Goal: Task Accomplishment & Management: Manage account settings

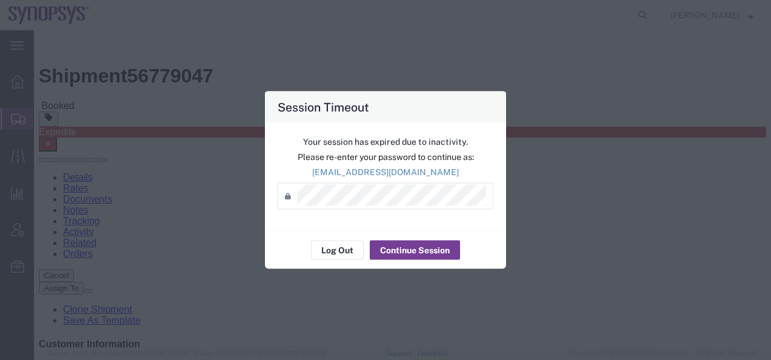
click at [432, 249] on button "Continue Session" at bounding box center [415, 250] width 90 height 19
click at [405, 253] on button "Continue Session" at bounding box center [415, 250] width 90 height 19
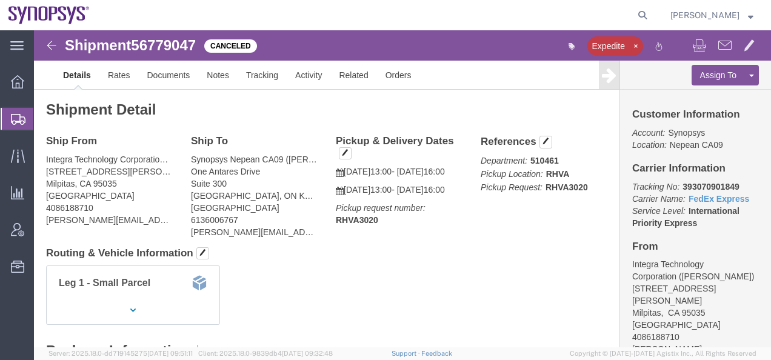
click img
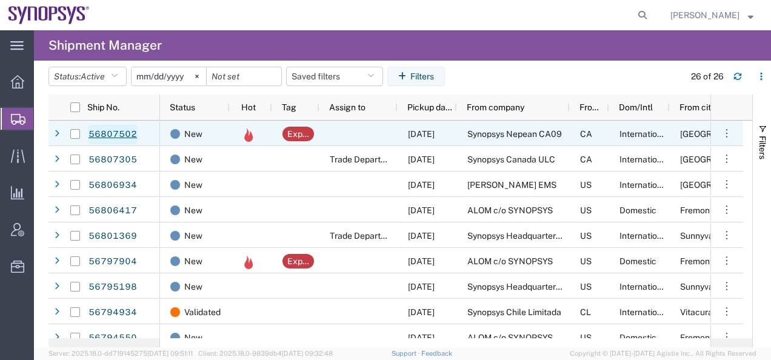
click at [109, 132] on link "56807502" at bounding box center [113, 134] width 50 height 19
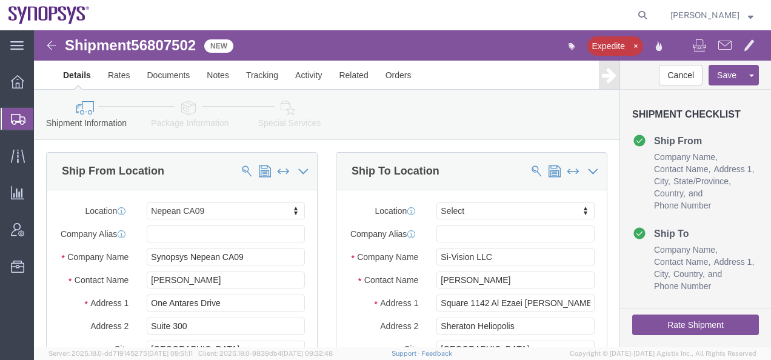
select select "63079"
select select
click link "Notes"
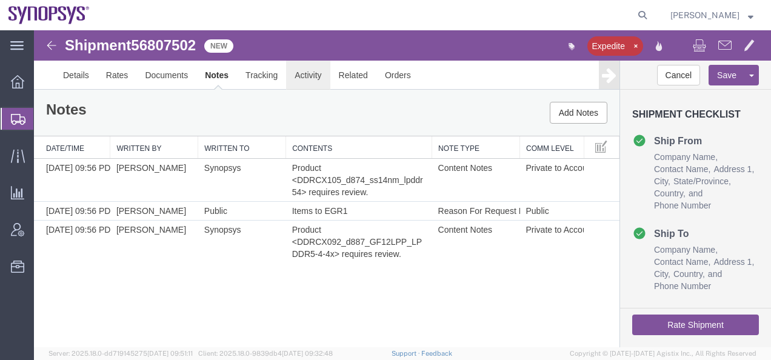
click at [304, 76] on link "Activity" at bounding box center [308, 75] width 44 height 29
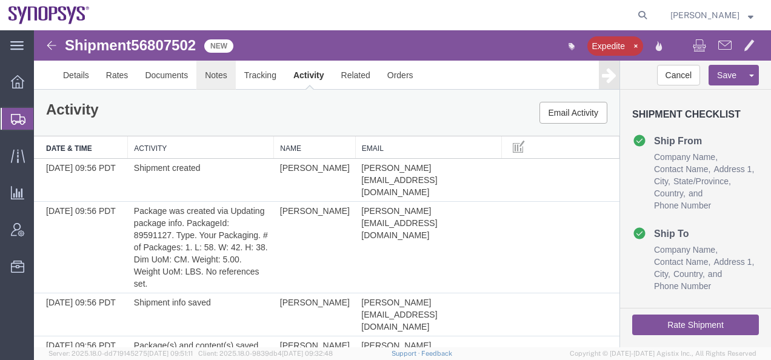
click at [212, 72] on link "Notes" at bounding box center [216, 75] width 39 height 29
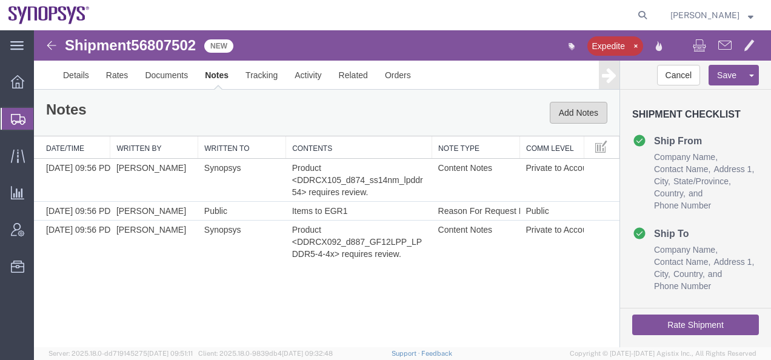
click at [563, 116] on button "Add Notes" at bounding box center [579, 113] width 58 height 22
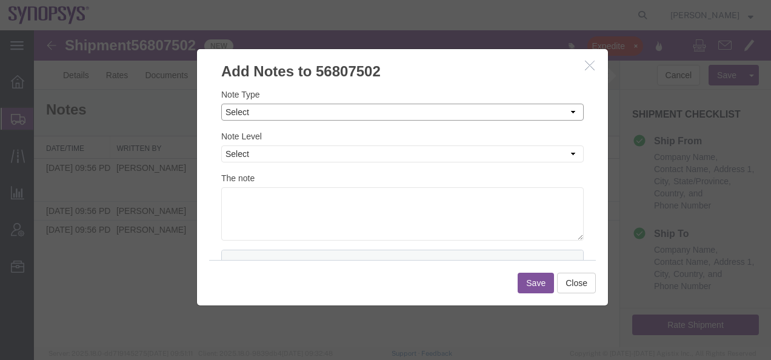
click at [232, 115] on select "Select Approval Bid Notes Carrier Change Notes Claim Notes Content Hazmat Notes…" at bounding box center [402, 112] width 363 height 17
select select "ON_BEHALF_OF_NOTES"
click at [221, 104] on select "Select Approval Bid Notes Carrier Change Notes Claim Notes Content Hazmat Notes…" at bounding box center [402, 112] width 363 height 17
click at [238, 159] on select "Select Private to Account Private to Vendor Public" at bounding box center [402, 154] width 363 height 17
select select "PUBLIC"
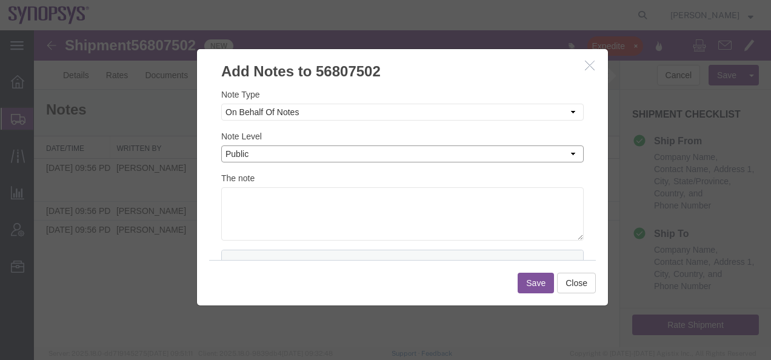
click at [221, 146] on select "Select Private to Account Private to Vendor Public" at bounding box center [402, 154] width 363 height 17
click at [237, 210] on textarea at bounding box center [402, 213] width 363 height 53
paste textarea "[PERSON_NAME]"
type textarea "On behalf of [PERSON_NAME]"
click at [540, 286] on button "Save" at bounding box center [536, 283] width 36 height 21
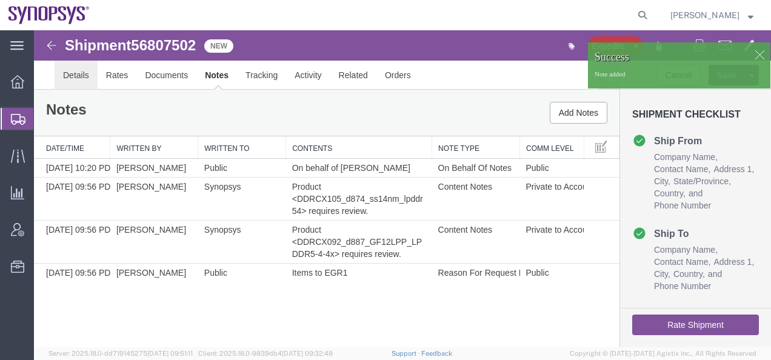
click at [72, 71] on link "Details" at bounding box center [76, 75] width 43 height 29
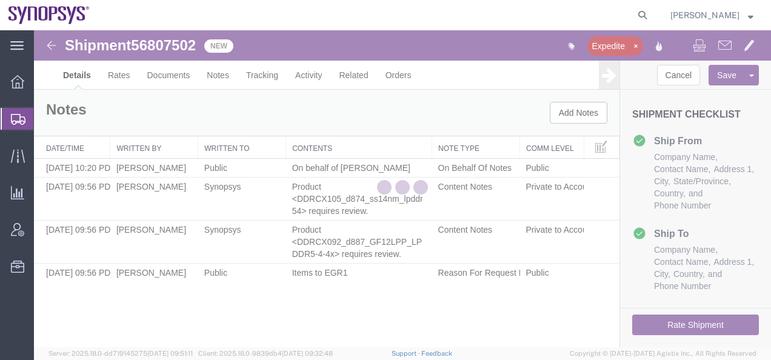
select select "63079"
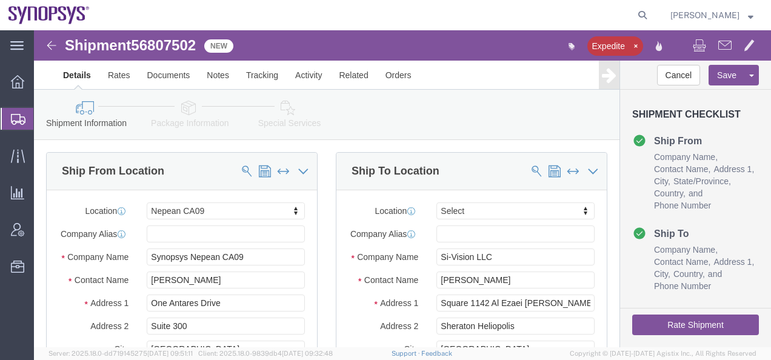
click link "Package Information"
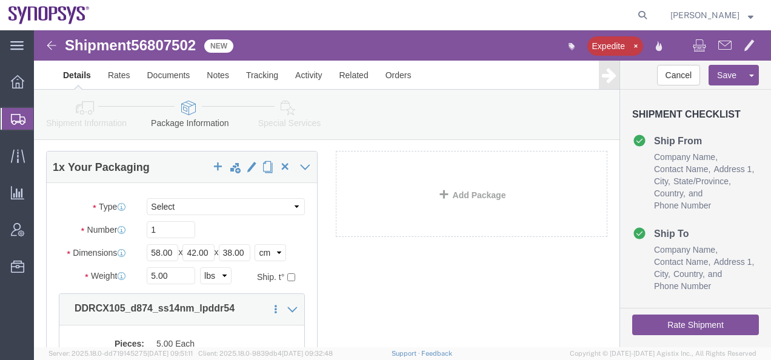
scroll to position [61, 0]
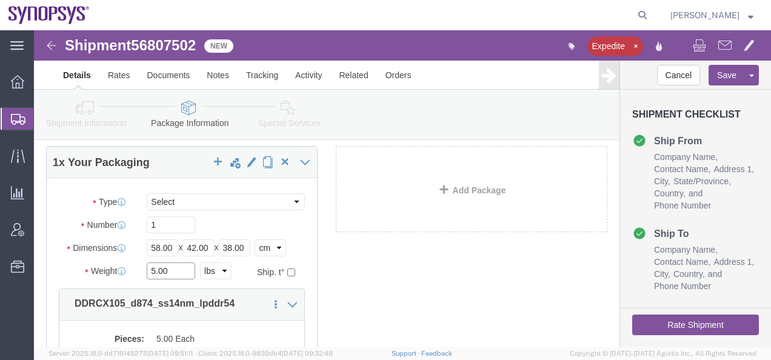
click input "5.00"
drag, startPoint x: 132, startPoint y: 238, endPoint x: 110, endPoint y: 240, distance: 21.9
click div "5.00 Select kgs lbs"
type input "2"
click select "Select kgs lbs"
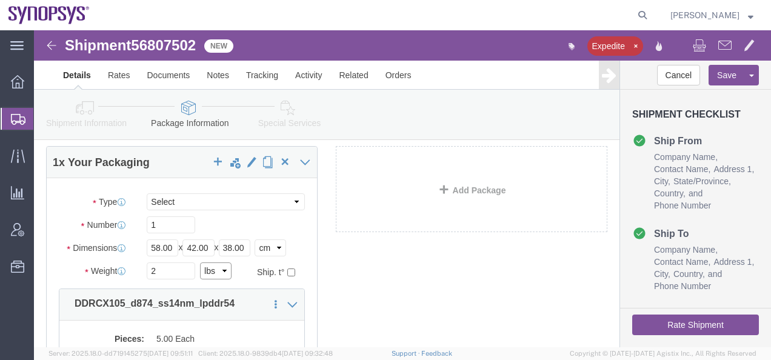
select select "KGS"
click select "Select kgs lbs"
drag, startPoint x: 334, startPoint y: 243, endPoint x: 237, endPoint y: 241, distance: 97.1
click div "1 x Your Packaging Package Type Select Envelope Large Box Medium Box PAK Rack S…"
drag, startPoint x: 137, startPoint y: 243, endPoint x: 109, endPoint y: 242, distance: 27.9
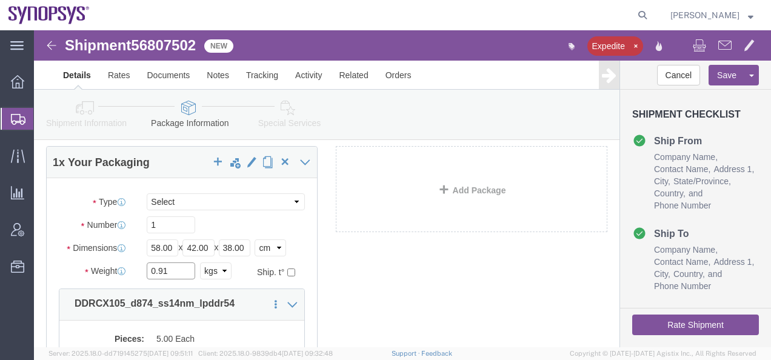
click div "0.91 Select kgs lbs"
type input "2"
click div "1 x Your Packaging Package Type Select Envelope Large Box Medium Box PAK Rack S…"
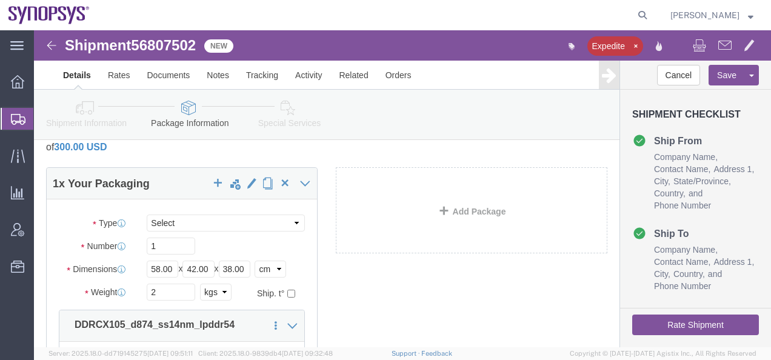
scroll to position [0, 0]
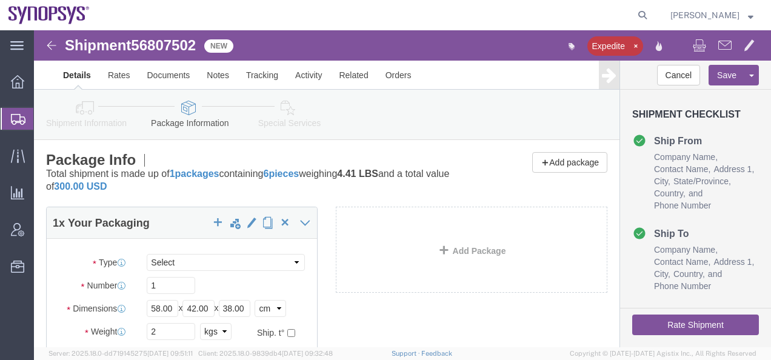
click button "Rate Shipment"
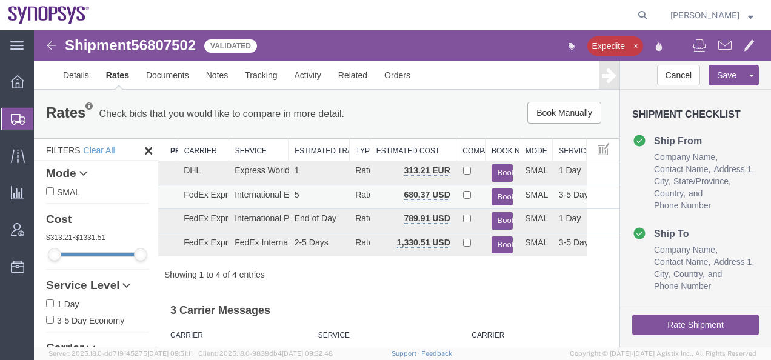
click at [495, 196] on button "Book" at bounding box center [503, 198] width 22 height 18
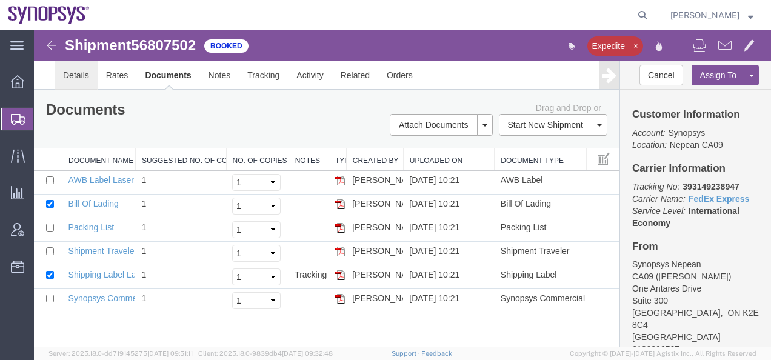
click at [73, 76] on link "Details" at bounding box center [76, 75] width 43 height 29
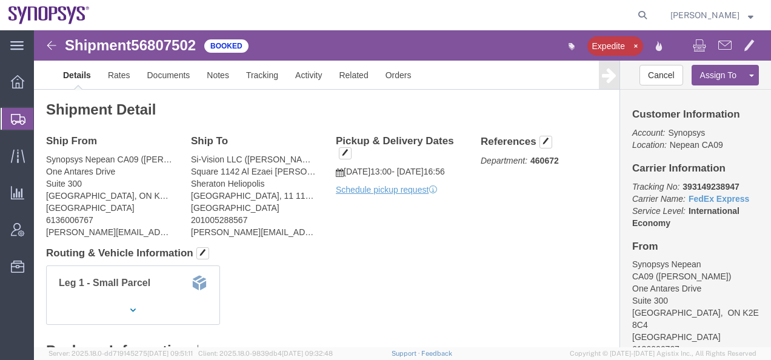
click img
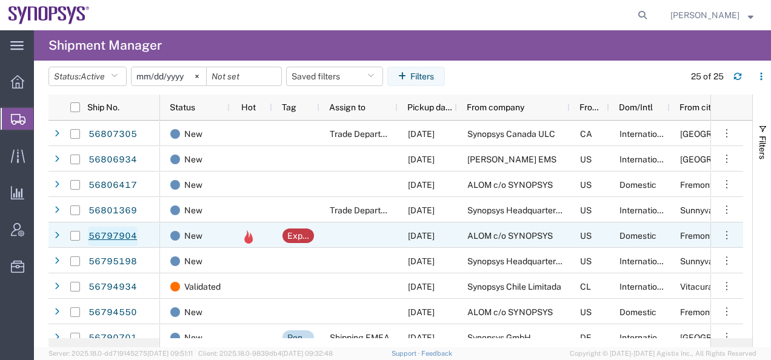
click at [101, 237] on link "56797904" at bounding box center [113, 236] width 50 height 19
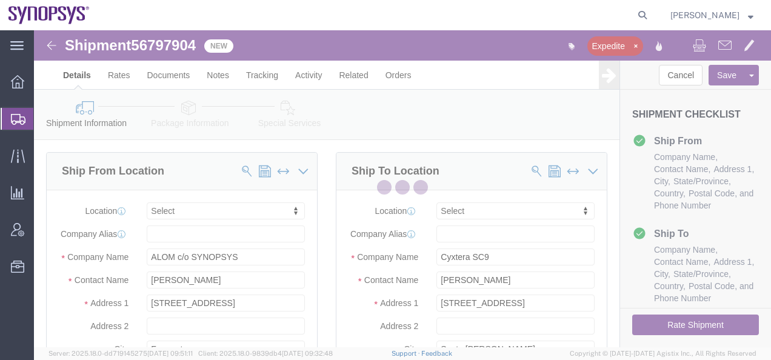
select select
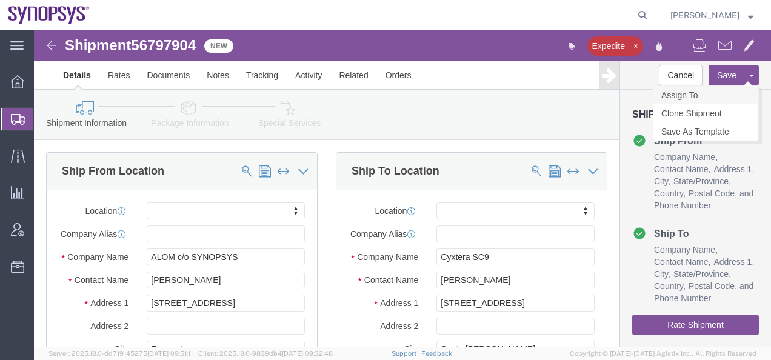
click link "Assign To"
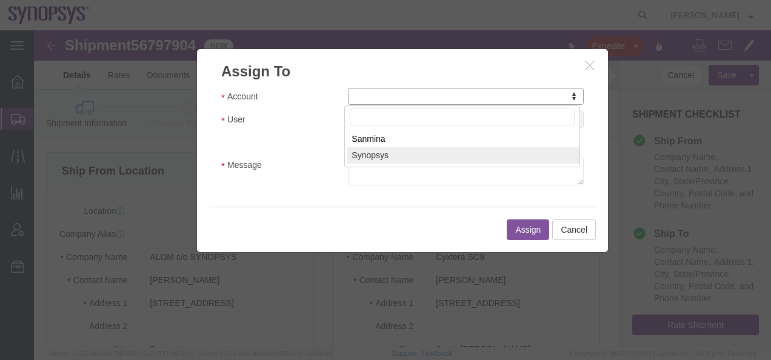
select select "117156"
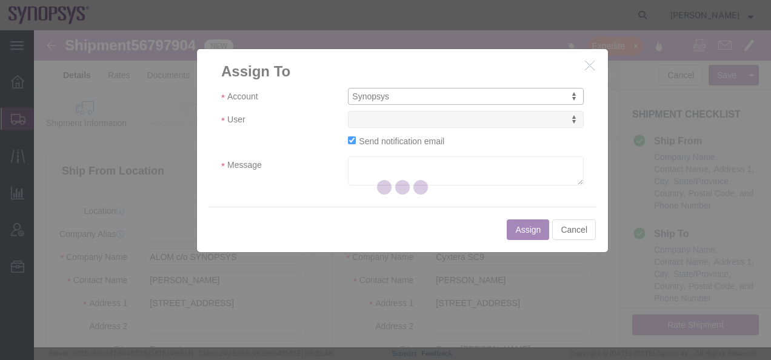
select select
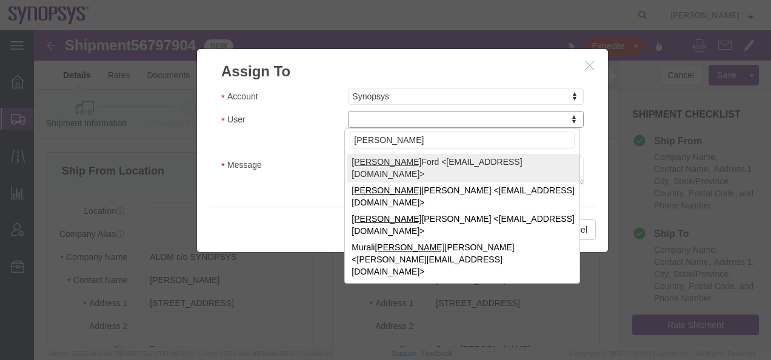
type input "[PERSON_NAME]"
select select "98360"
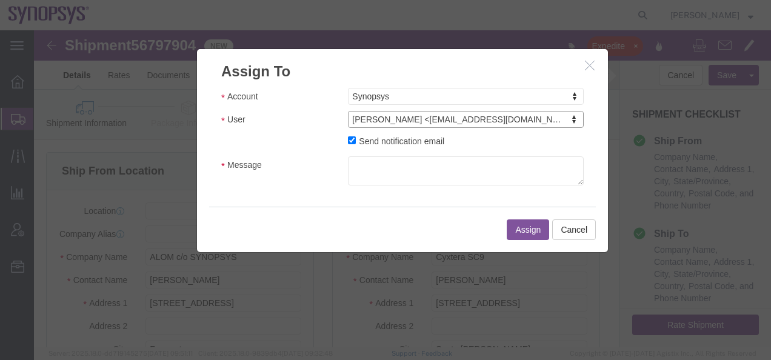
click label "Send notification email"
click input "Send notification email"
checkbox input "false"
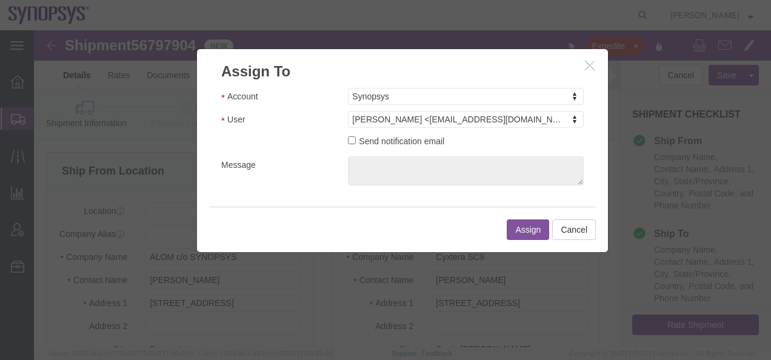
click button "Assign"
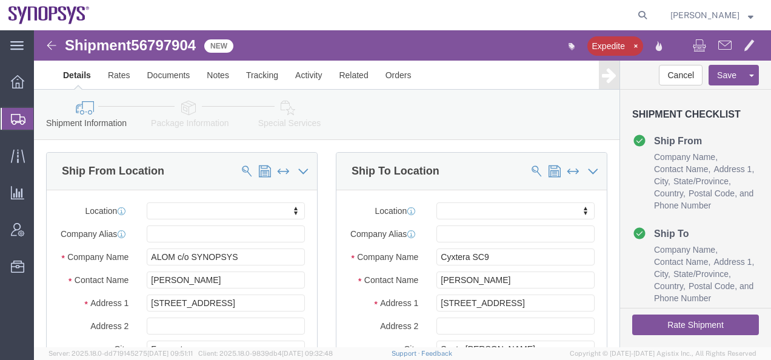
click img
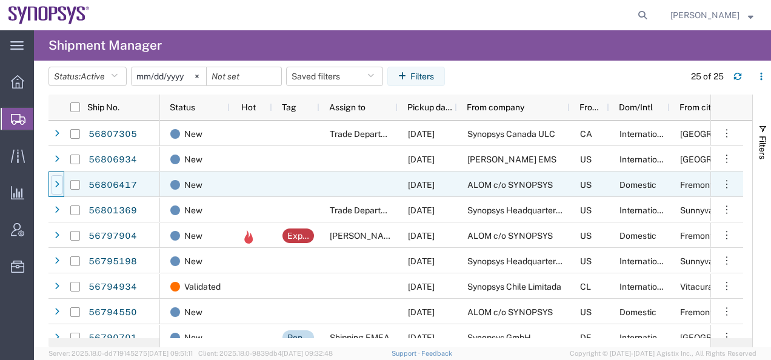
click at [57, 185] on icon at bounding box center [57, 185] width 5 height 8
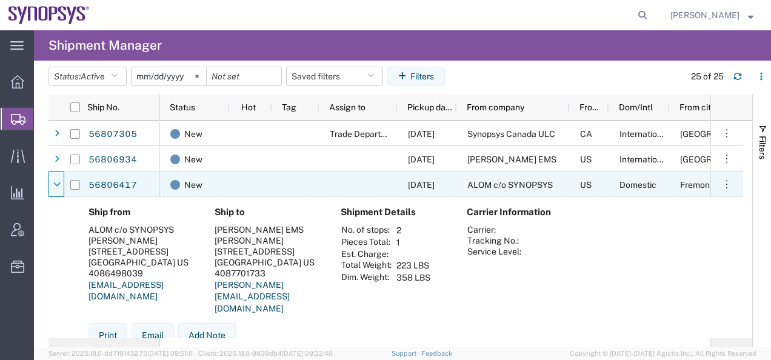
click at [57, 185] on icon at bounding box center [56, 185] width 7 height 8
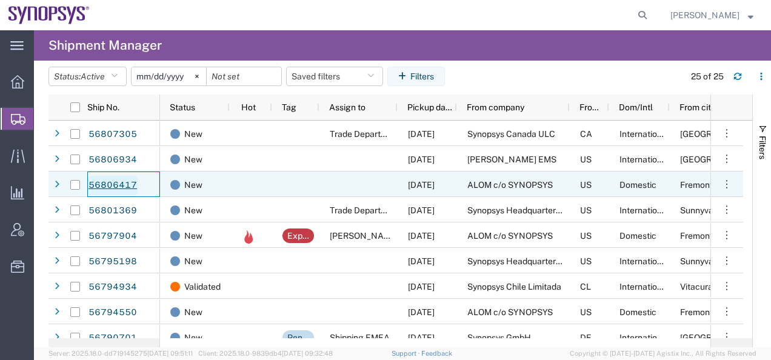
click at [106, 184] on link "56806417" at bounding box center [113, 185] width 50 height 19
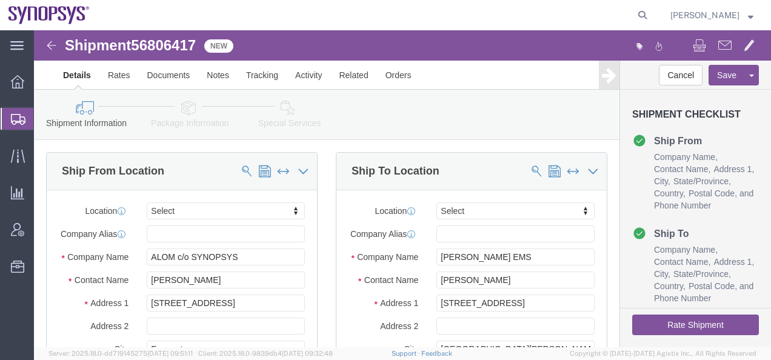
select select
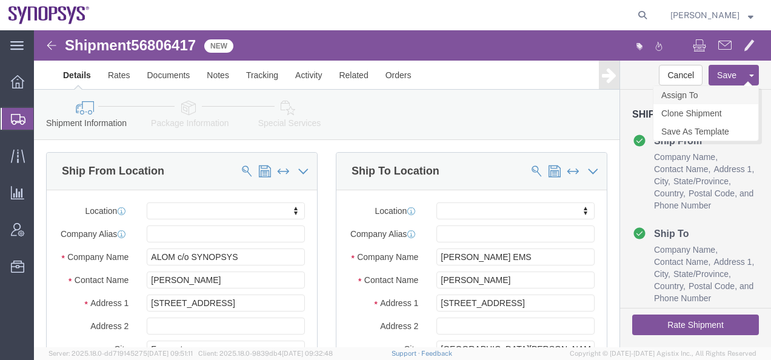
click link "Assign To"
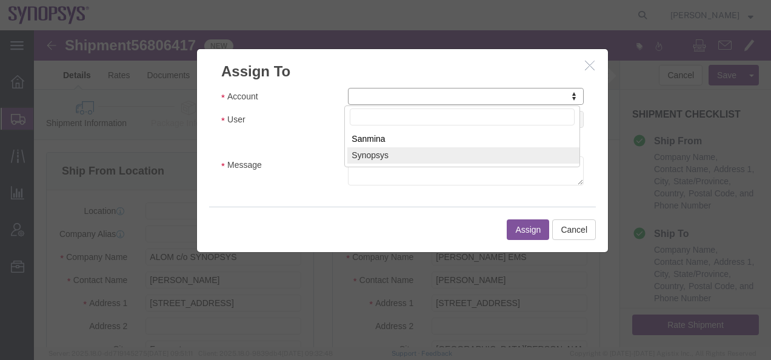
select select "117156"
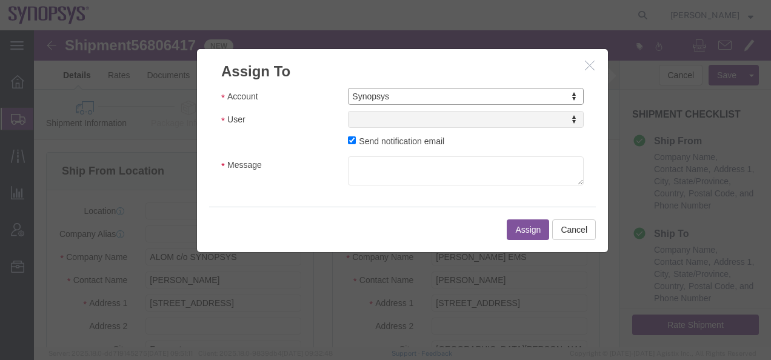
select select
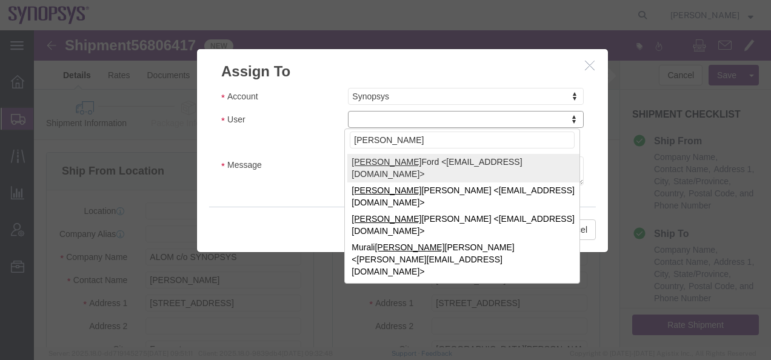
type input "[PERSON_NAME]"
select select "98360"
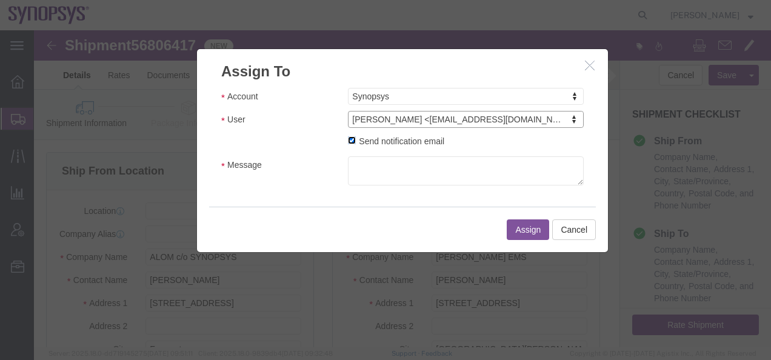
click input "Send notification email"
checkbox input "false"
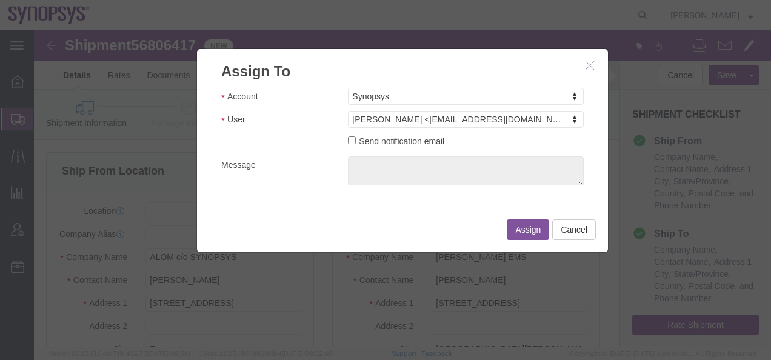
click button "Assign"
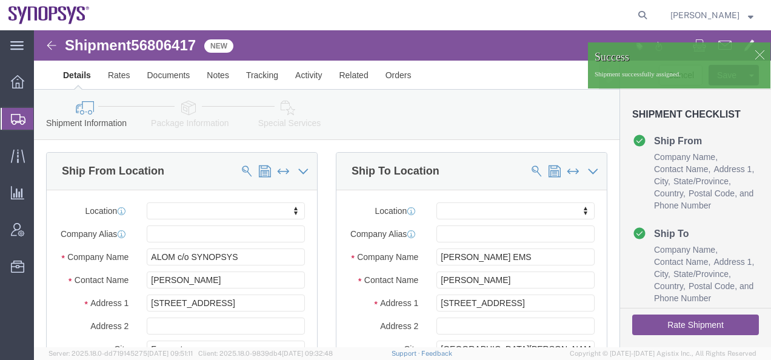
click img
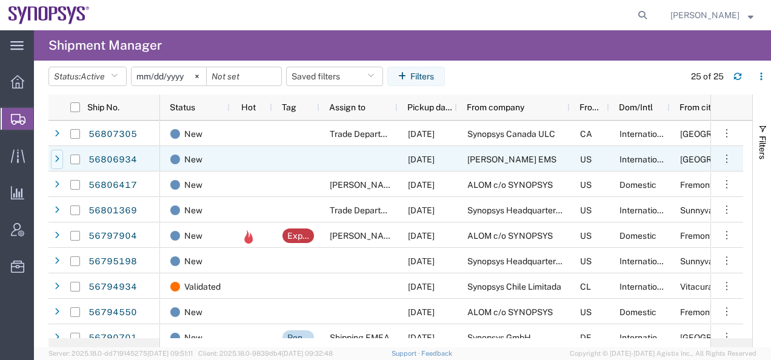
click at [58, 160] on icon at bounding box center [57, 159] width 5 height 8
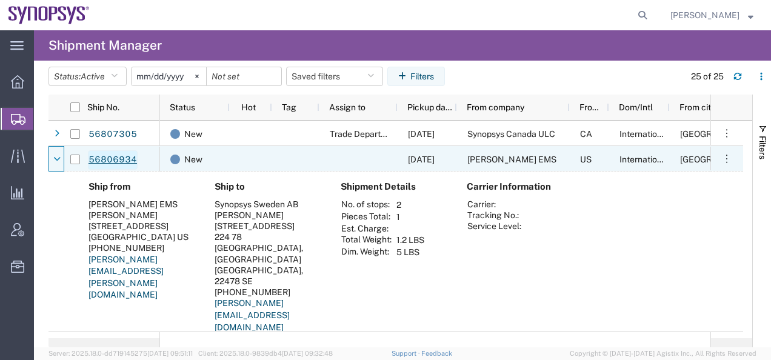
click at [121, 160] on link "56806934" at bounding box center [113, 159] width 50 height 19
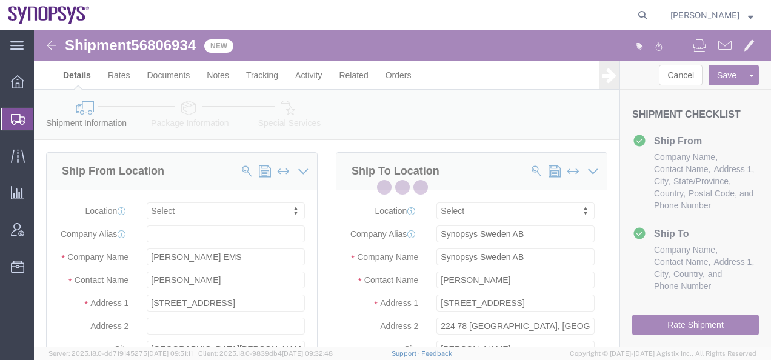
select select
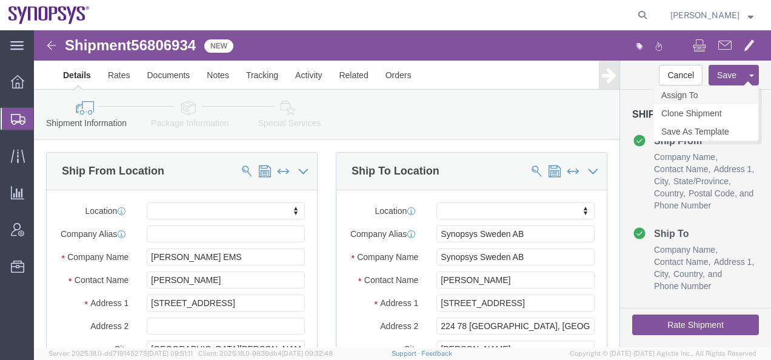
click link "Assign To"
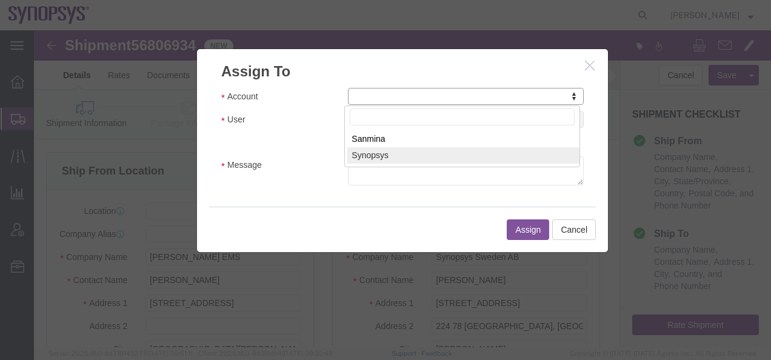
select select "117156"
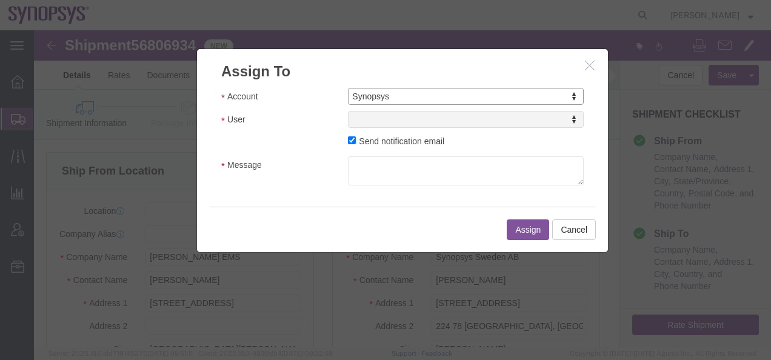
select select
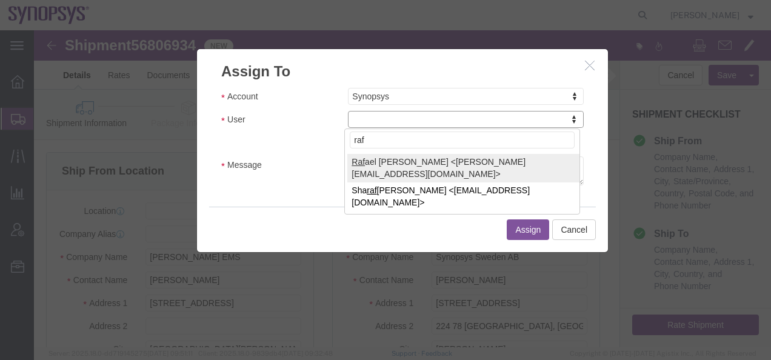
type input "raf"
select select "95522"
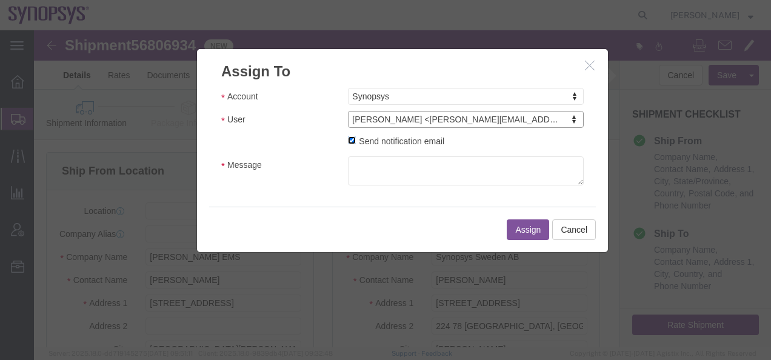
click input "Send notification email"
checkbox input "false"
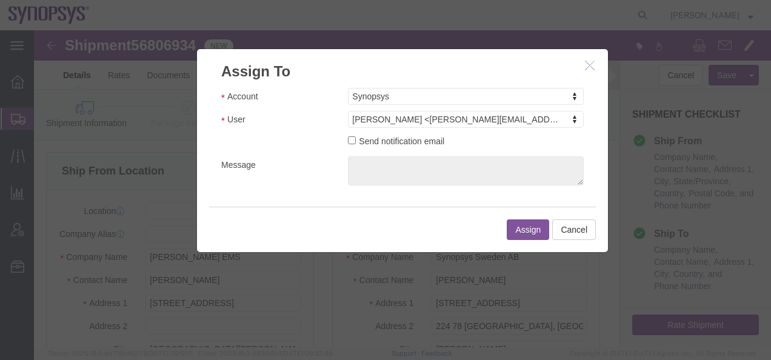
click button "Assign"
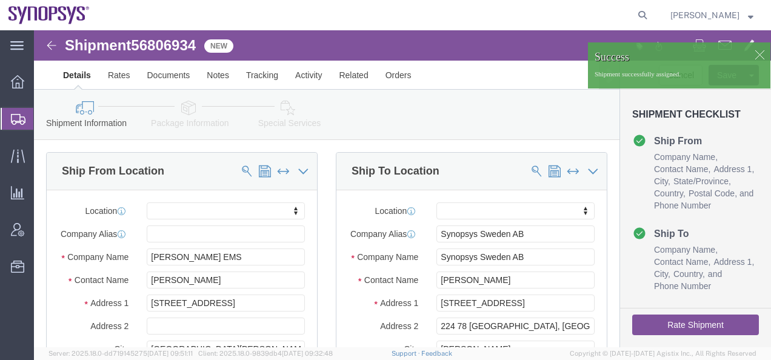
click img
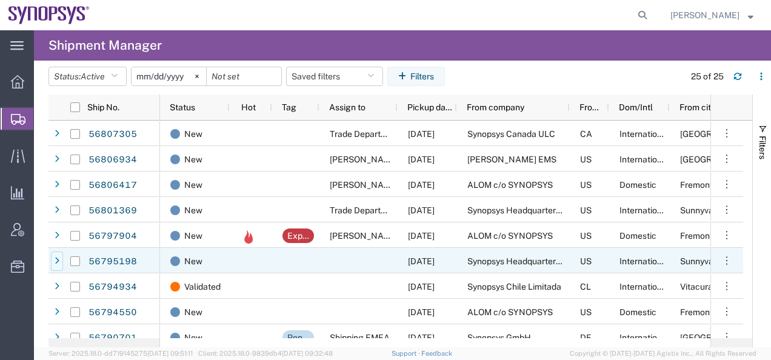
click at [56, 264] on icon at bounding box center [57, 261] width 5 height 8
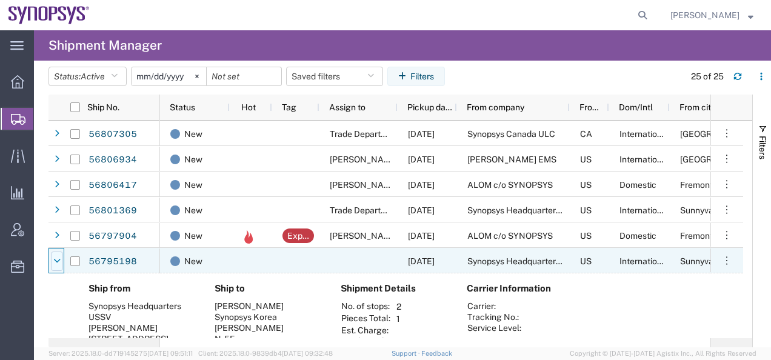
click at [60, 263] on icon at bounding box center [56, 261] width 7 height 8
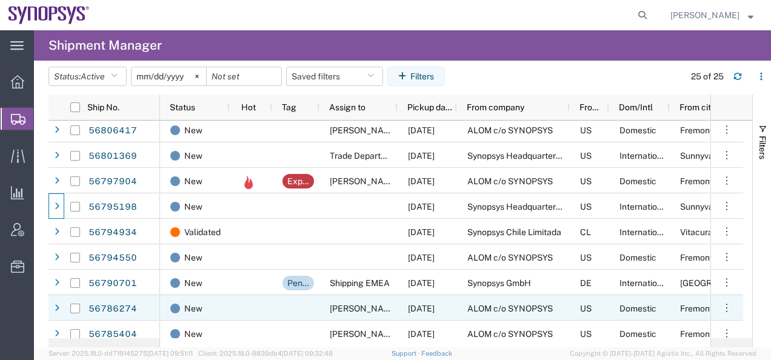
scroll to position [61, 0]
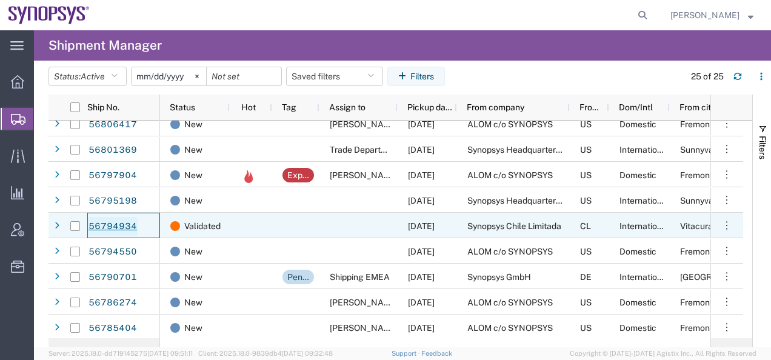
click at [95, 228] on link "56794934" at bounding box center [113, 226] width 50 height 19
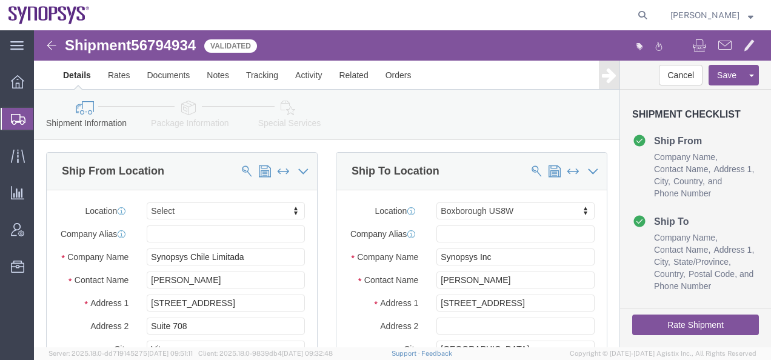
select select
select select "63185"
click icon
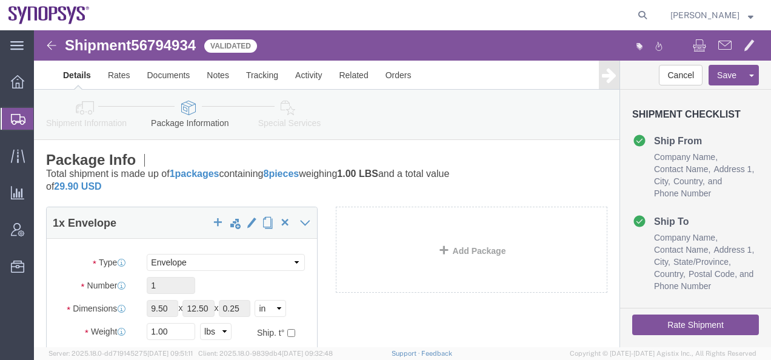
click button "Rate Shipment"
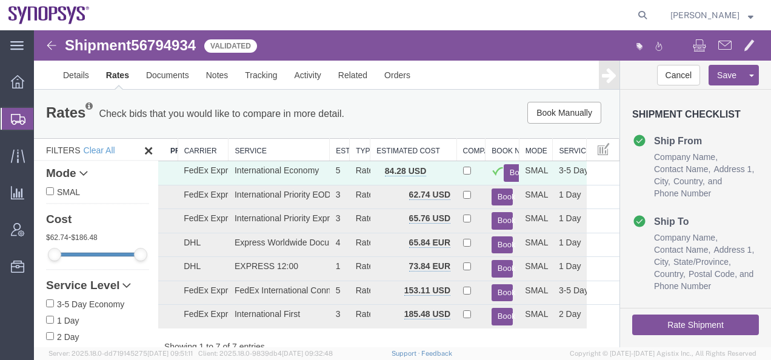
drag, startPoint x: 286, startPoint y: 148, endPoint x: 328, endPoint y: 147, distance: 41.9
click at [328, 147] on div "Search: Preferred Carrier Carrier Service Estimated Transit Type Estimated Cost…" at bounding box center [389, 245] width 462 height 215
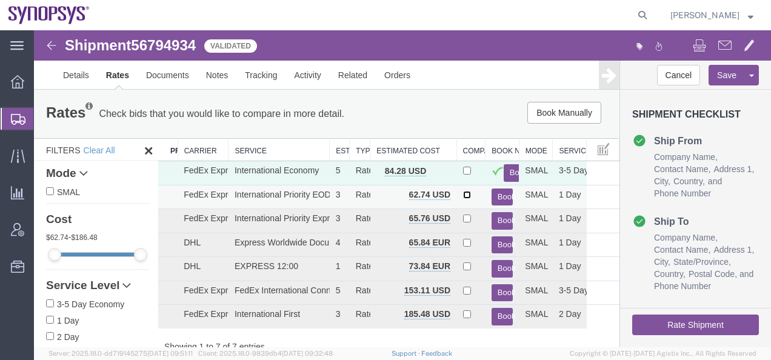
click at [463, 195] on input "checkbox" at bounding box center [467, 195] width 8 height 8
checkbox input "true"
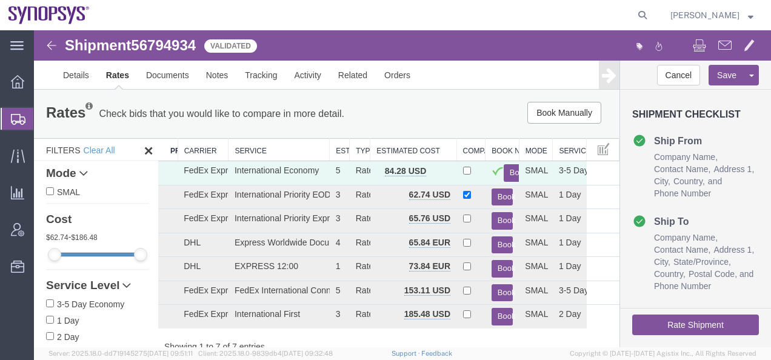
click at [670, 324] on button "Rate Shipment" at bounding box center [696, 325] width 127 height 21
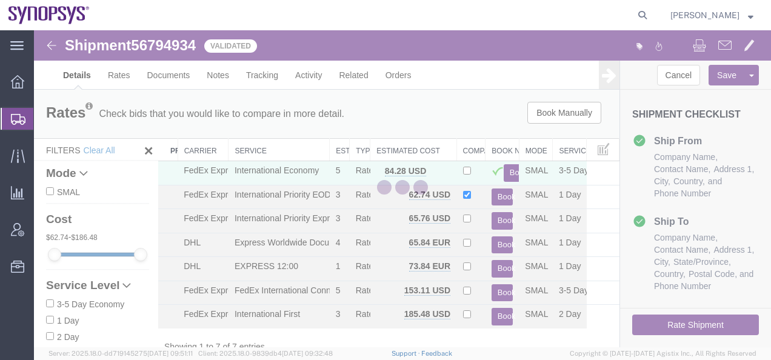
select select "63185"
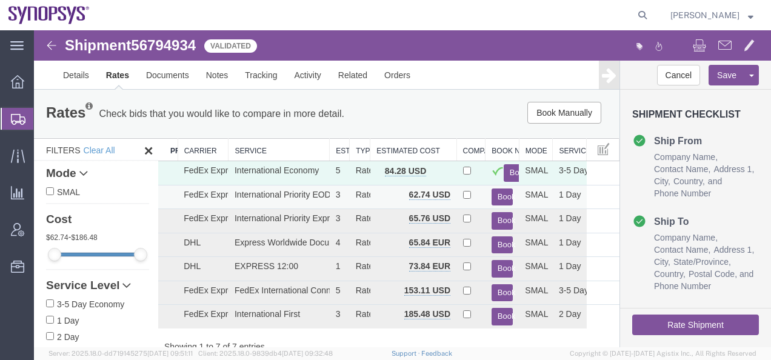
click at [495, 197] on button "Book" at bounding box center [503, 198] width 22 height 18
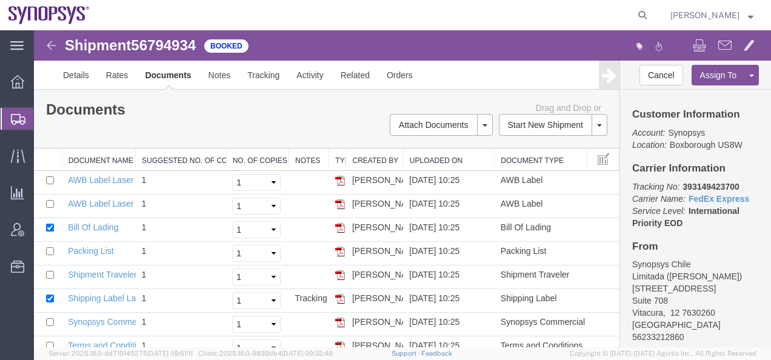
click at [51, 45] on img at bounding box center [51, 45] width 15 height 15
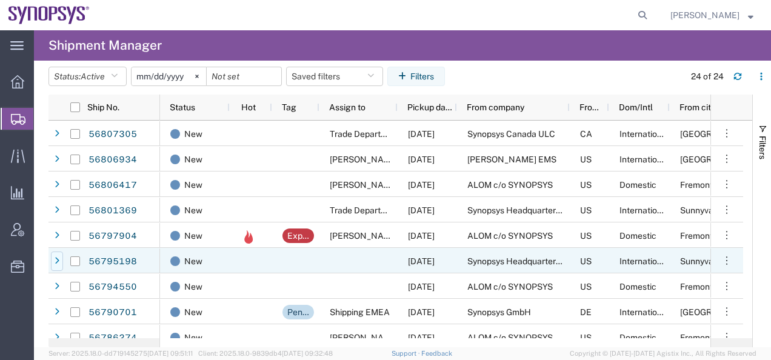
click at [60, 263] on div at bounding box center [57, 261] width 12 height 19
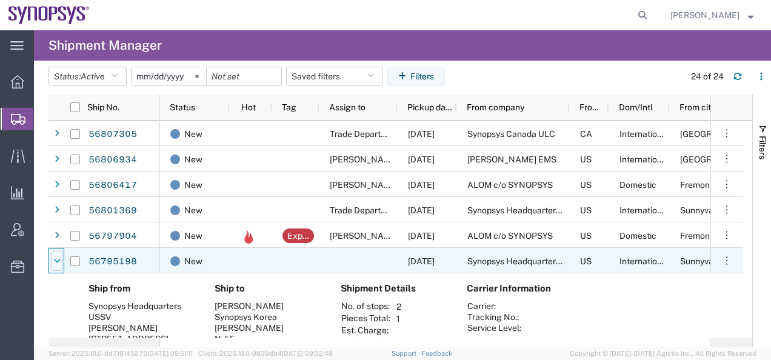
click at [58, 263] on icon at bounding box center [56, 261] width 7 height 8
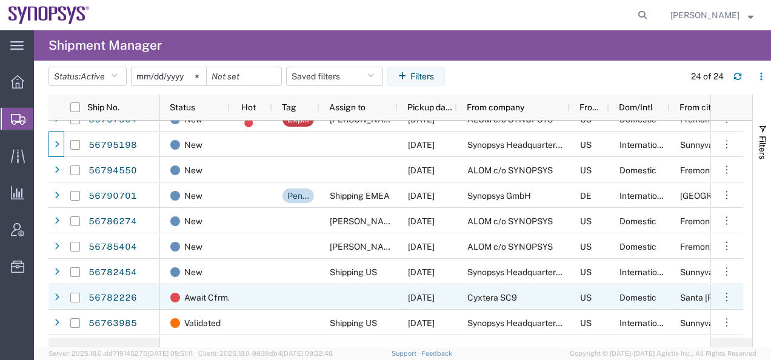
scroll to position [121, 0]
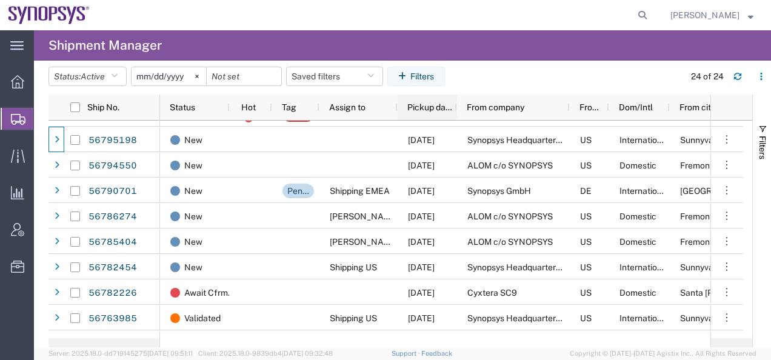
click at [414, 111] on span "Pickup date" at bounding box center [430, 107] width 45 height 10
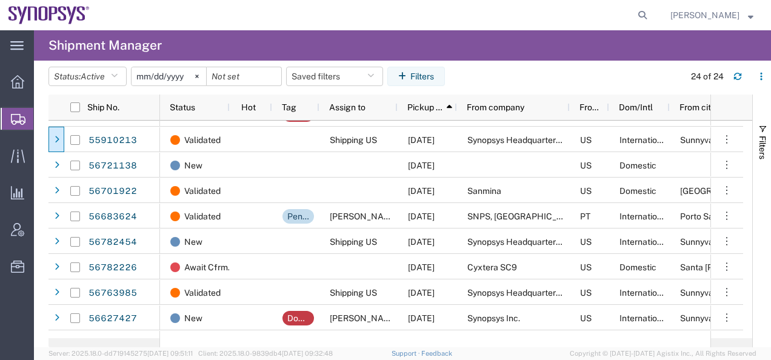
click at [414, 110] on span "Pickup date" at bounding box center [426, 107] width 36 height 10
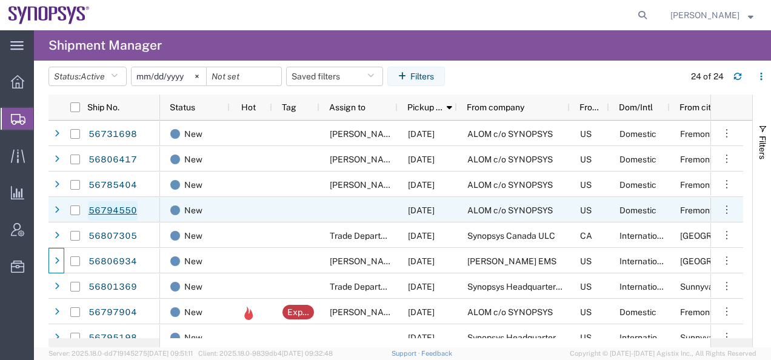
click at [97, 206] on link "56794550" at bounding box center [113, 210] width 50 height 19
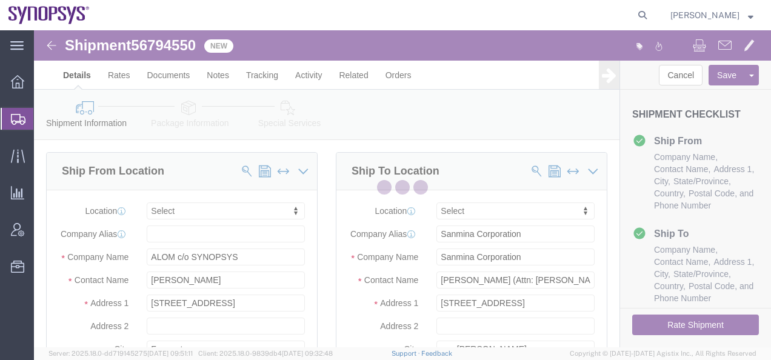
select select
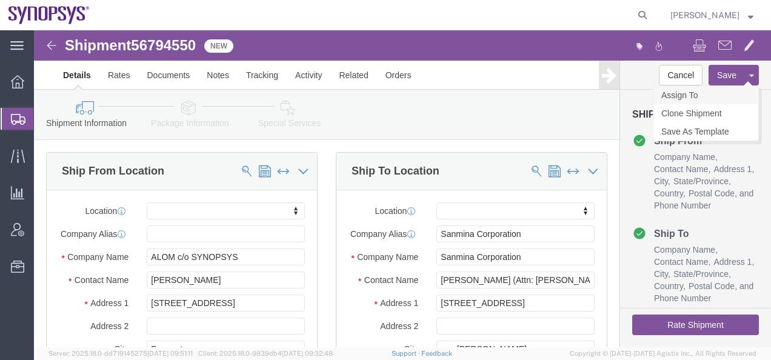
click link "Assign To"
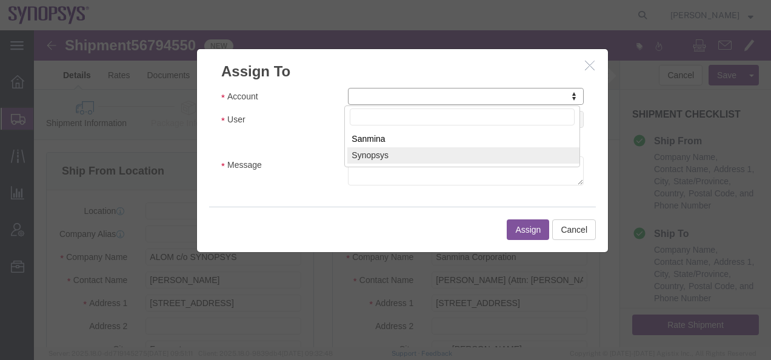
select select "117156"
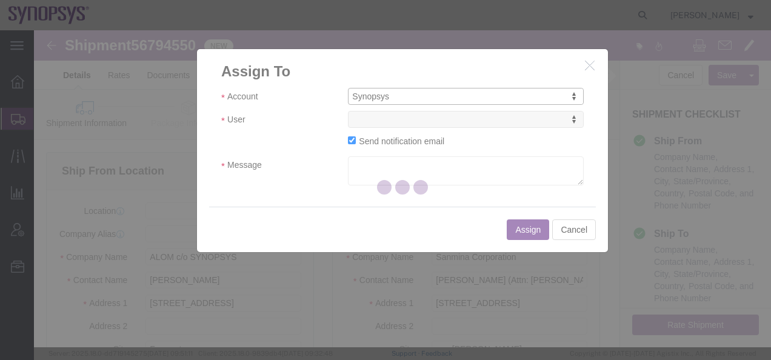
select select
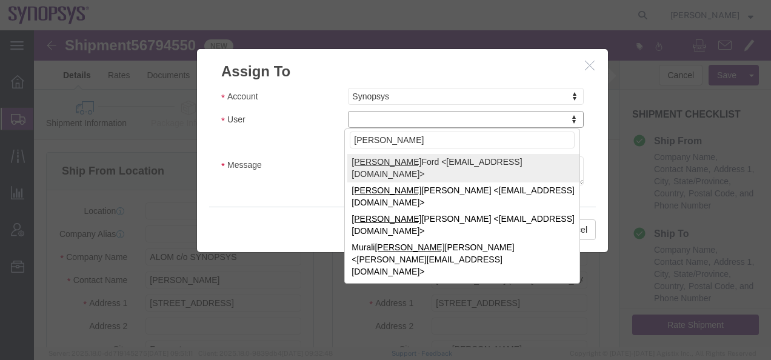
type input "[PERSON_NAME]"
select select "98360"
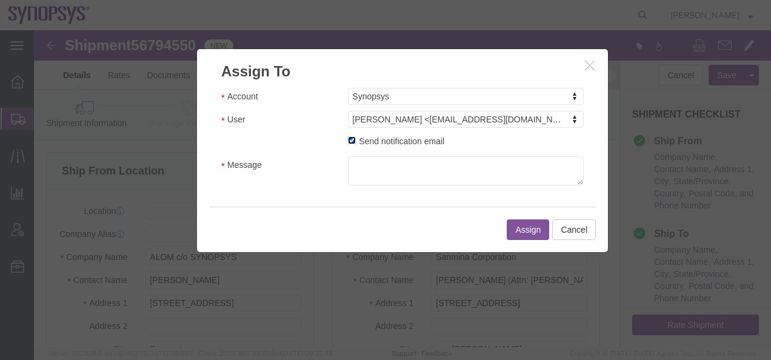
click input "Send notification email"
checkbox input "false"
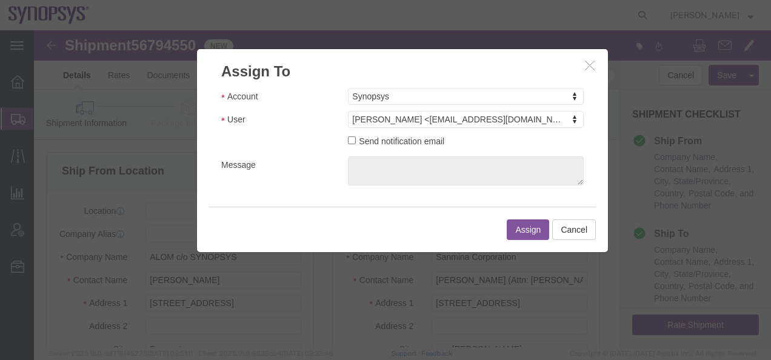
click button "Assign"
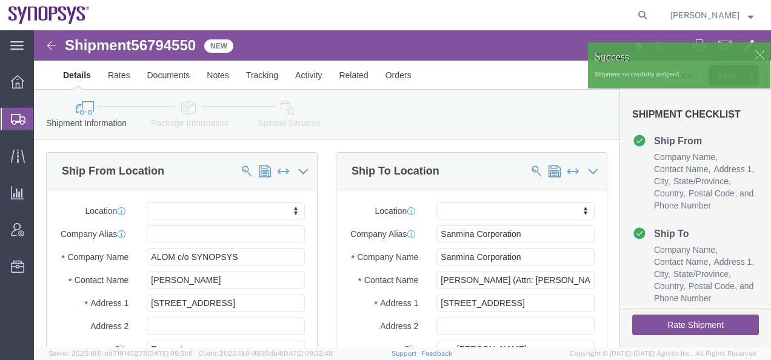
click img
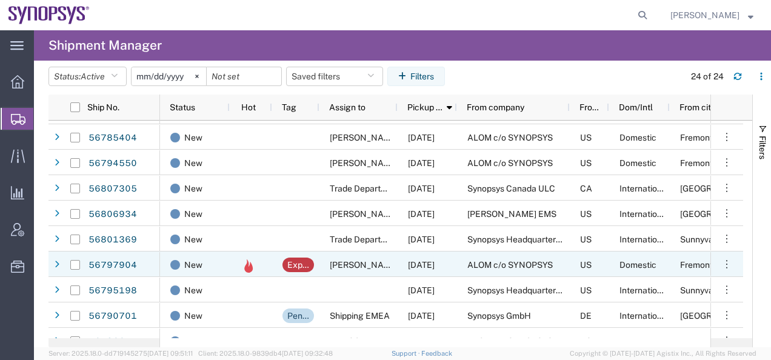
scroll to position [61, 0]
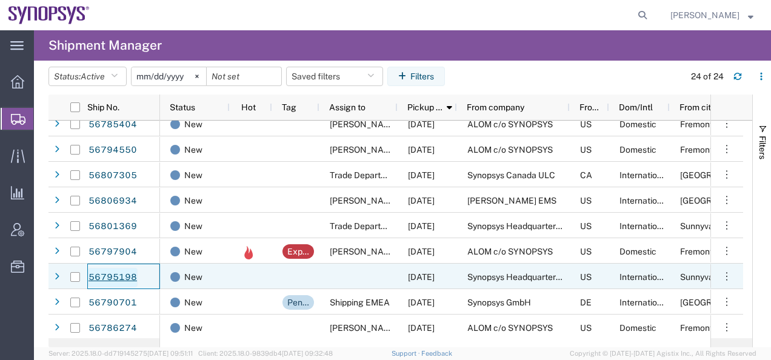
click at [95, 276] on link "56795198" at bounding box center [113, 277] width 50 height 19
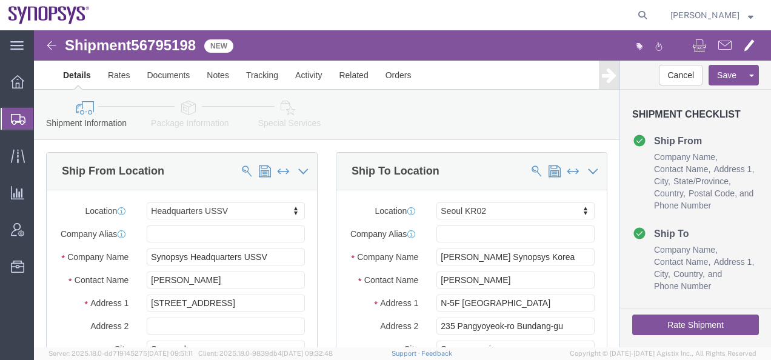
select select "63204"
select select "63142"
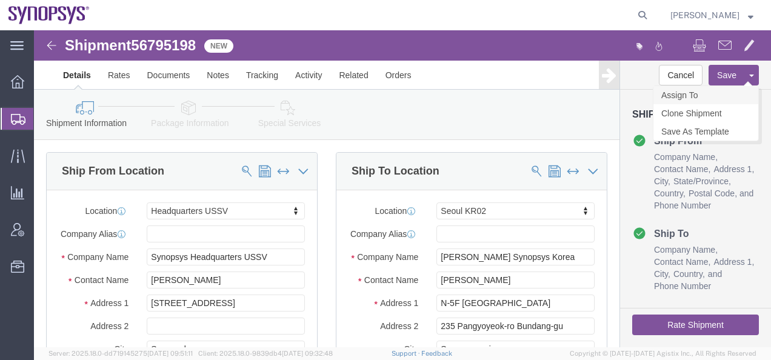
click link "Assign To"
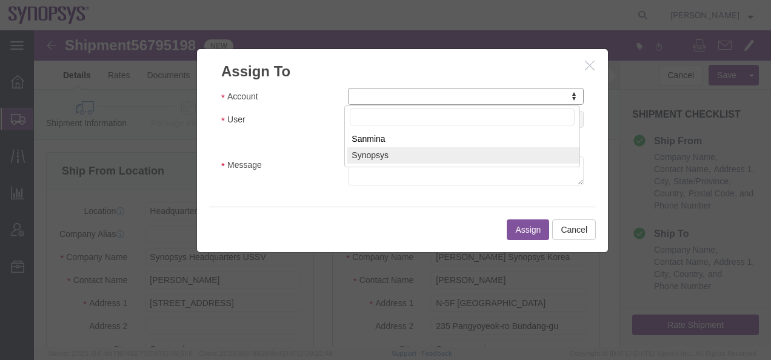
select select "117156"
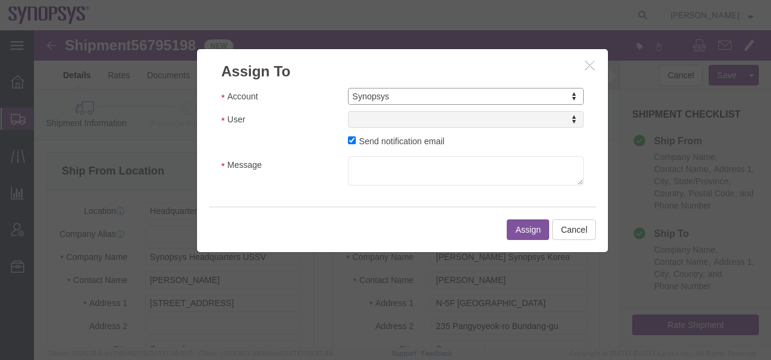
select select
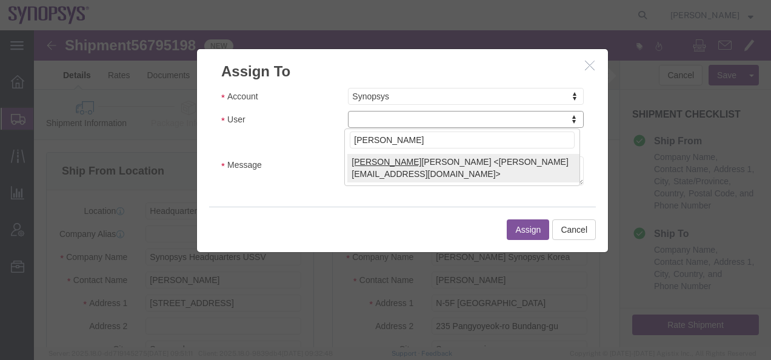
type input "[PERSON_NAME]"
select select "98200"
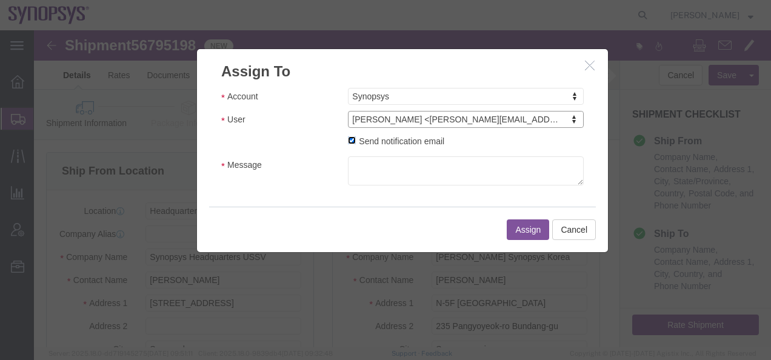
click input "Send notification email"
checkbox input "false"
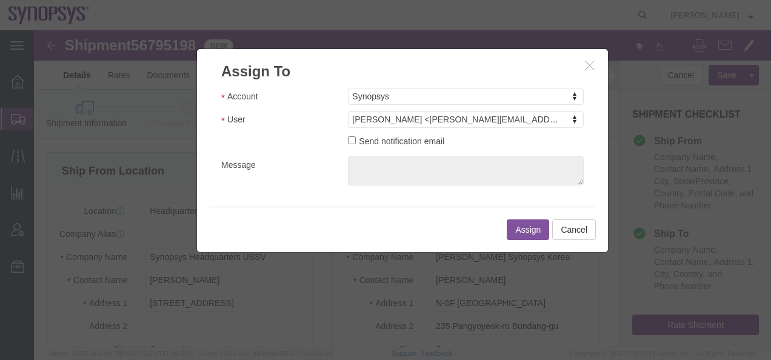
click button "Assign"
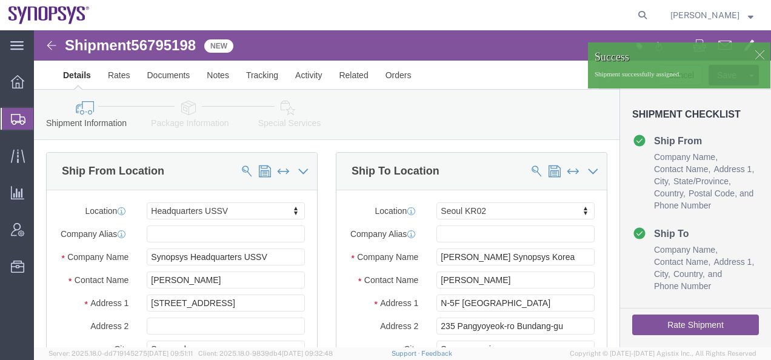
click img
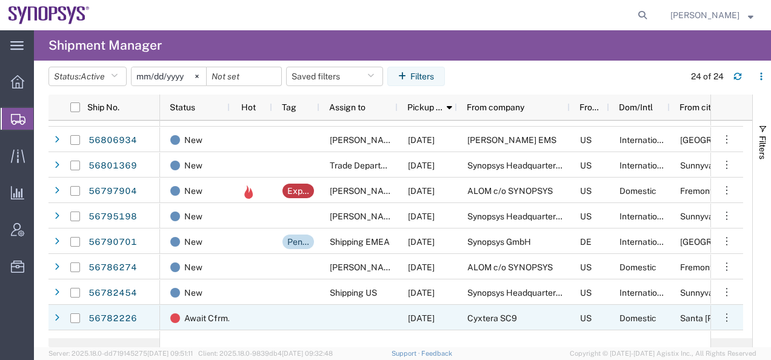
scroll to position [182, 0]
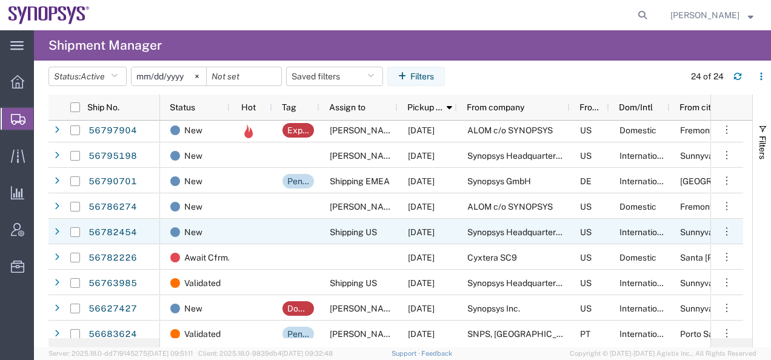
click at [58, 234] on icon at bounding box center [57, 232] width 5 height 8
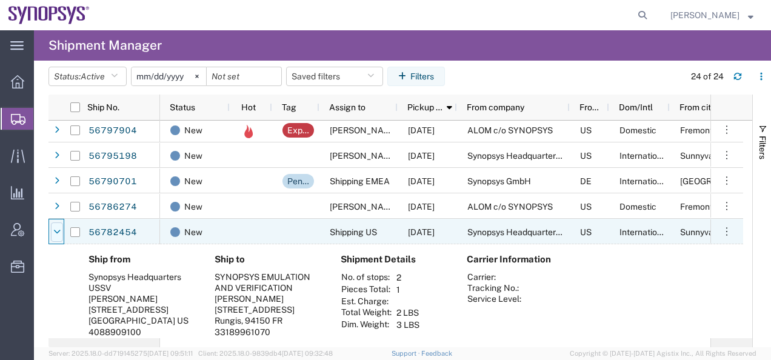
click at [58, 234] on icon at bounding box center [56, 232] width 7 height 8
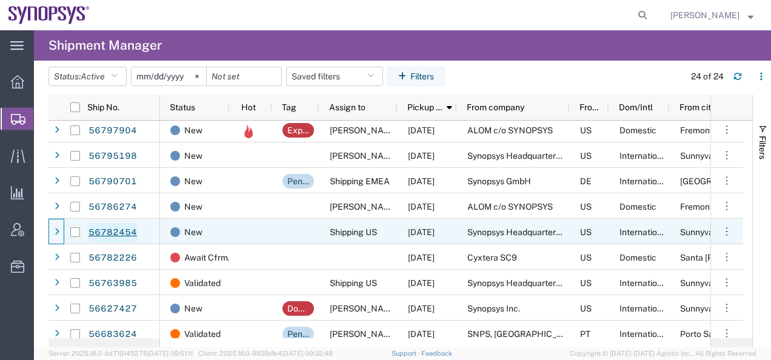
click at [106, 232] on link "56782454" at bounding box center [113, 232] width 50 height 19
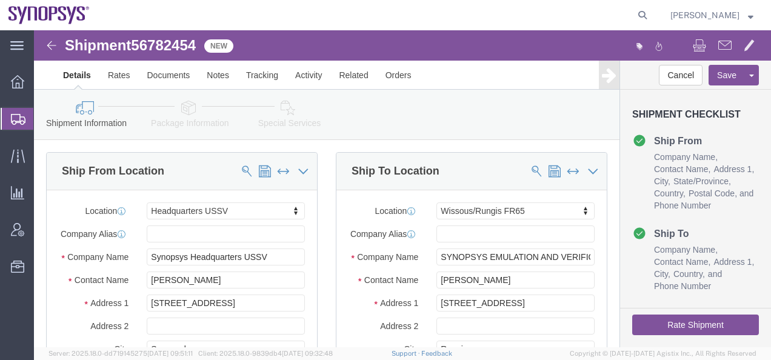
select select "63204"
select select "63109"
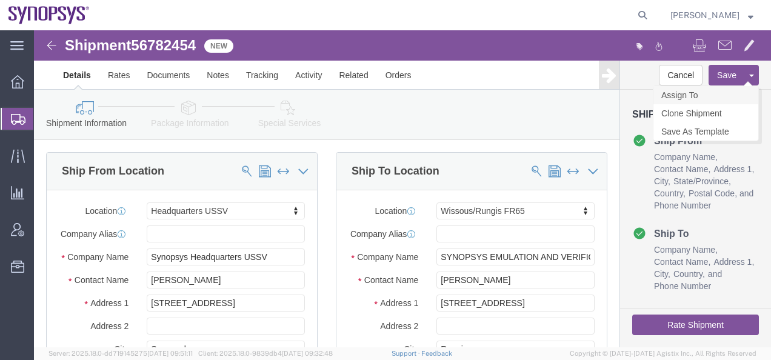
click link "Assign To"
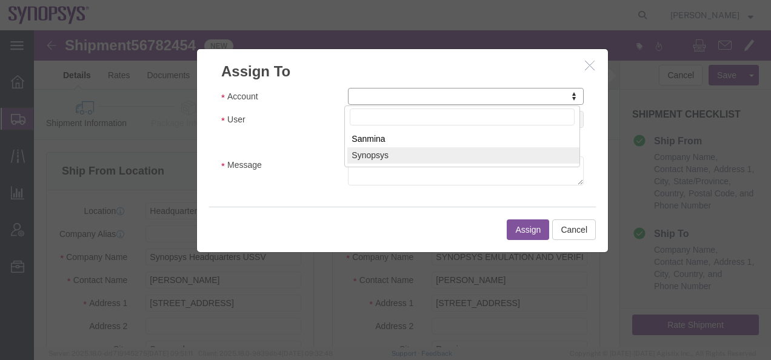
select select "117156"
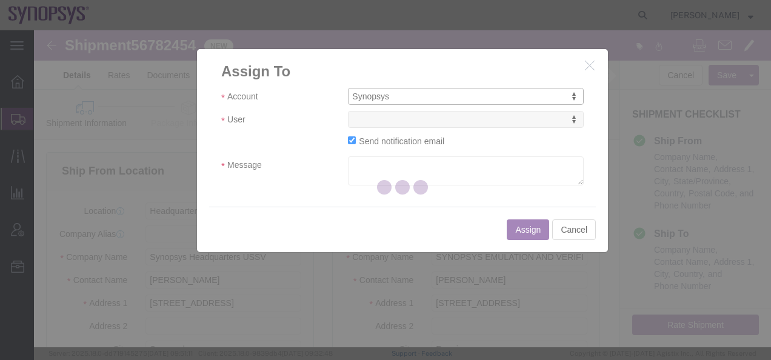
select select
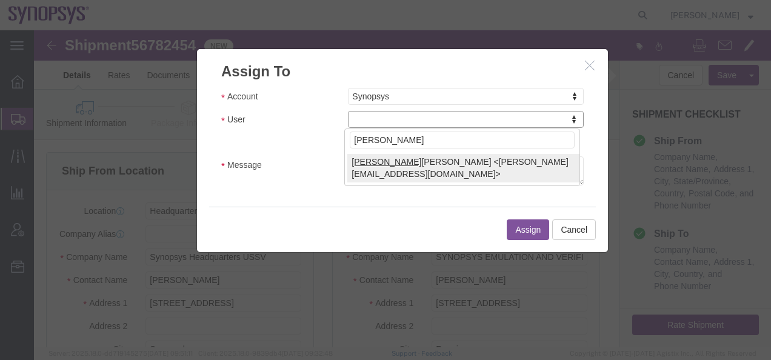
type input "[PERSON_NAME]"
select select "98200"
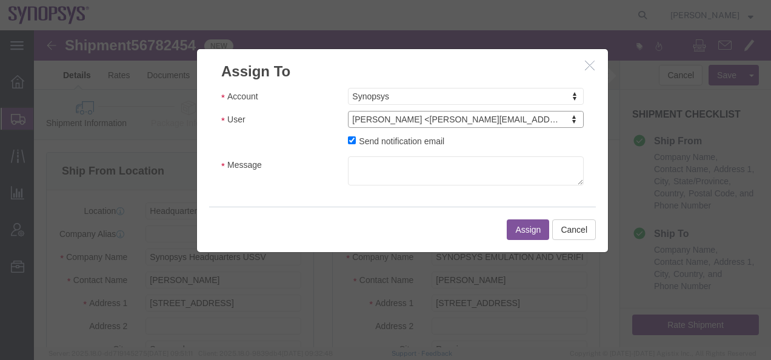
click label "Send notification email"
click input "Send notification email"
checkbox input "false"
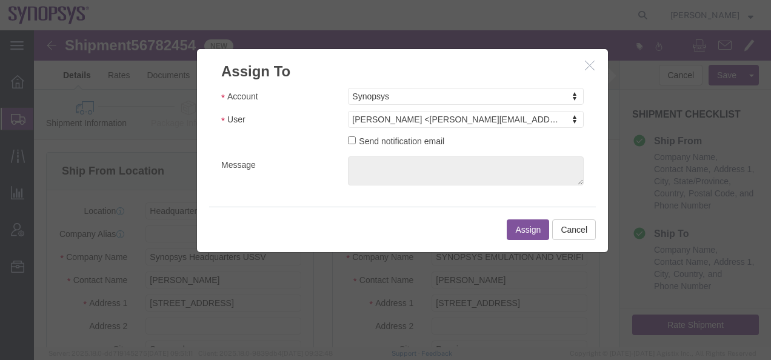
click button "Assign"
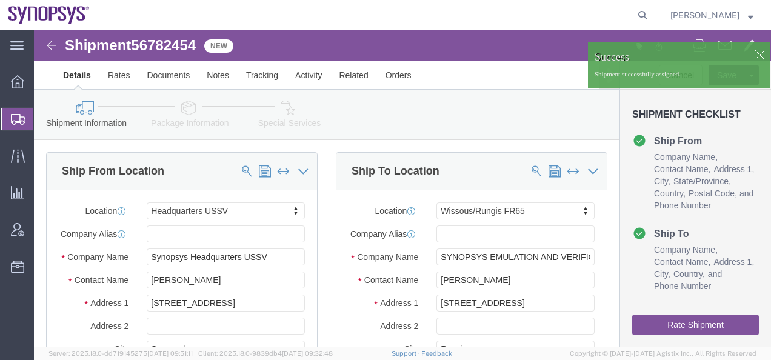
click img
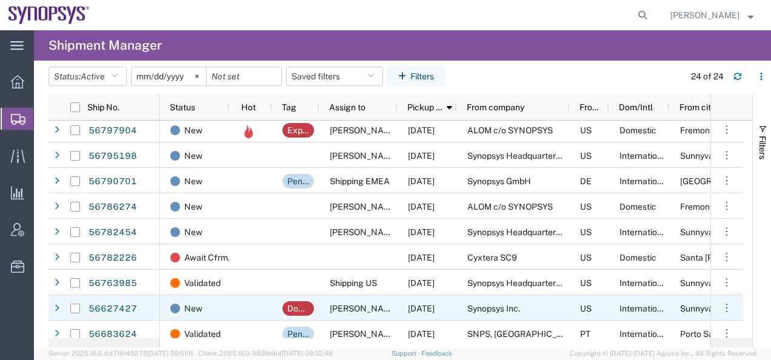
scroll to position [243, 0]
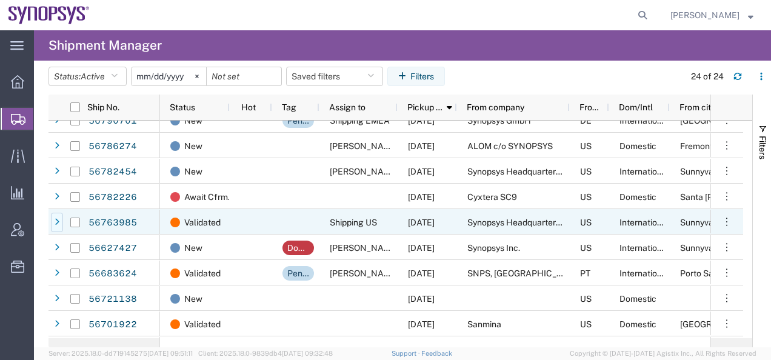
click at [56, 223] on icon at bounding box center [57, 222] width 5 height 8
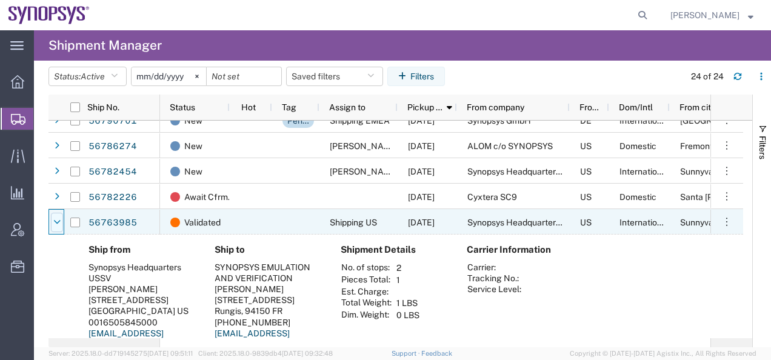
click at [56, 223] on icon at bounding box center [56, 222] width 7 height 8
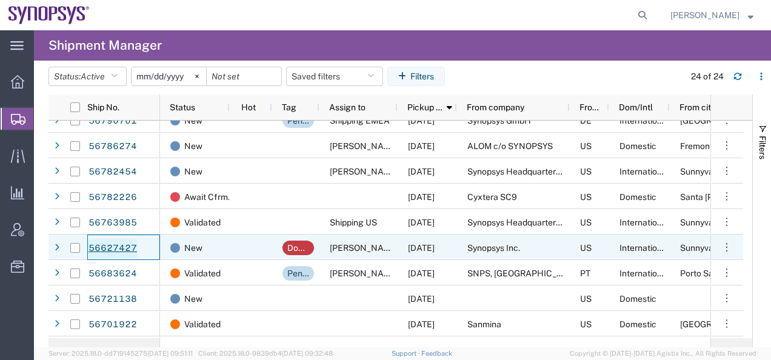
click at [101, 249] on link "56627427" at bounding box center [113, 248] width 50 height 19
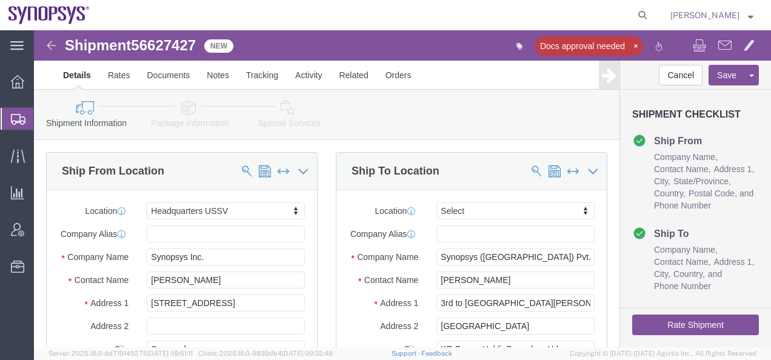
select select "63204"
select select
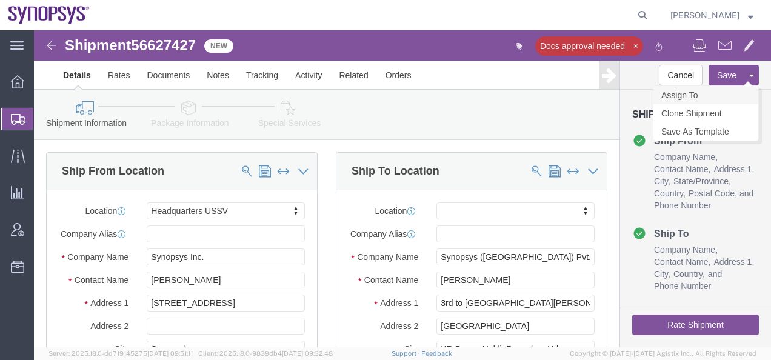
click link "Assign To"
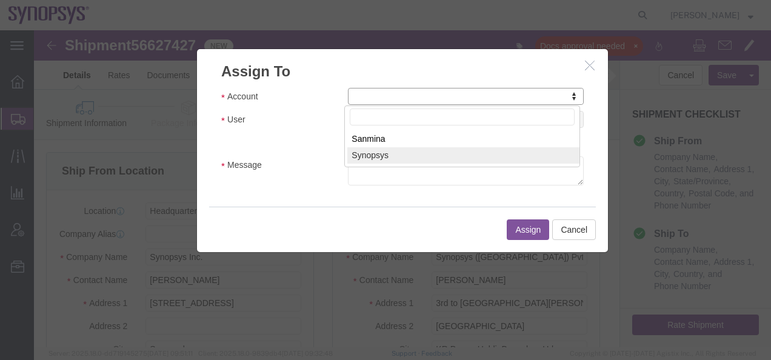
select select "117156"
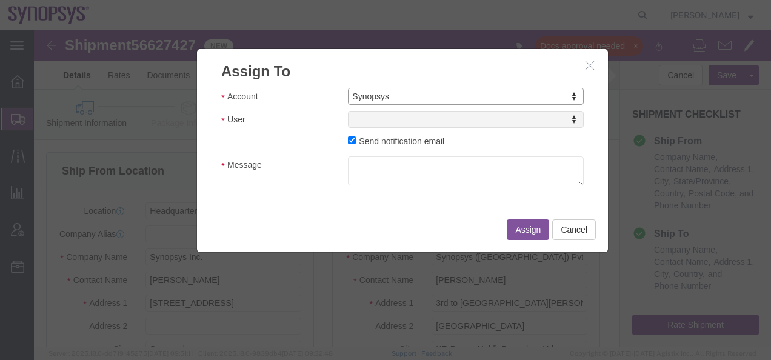
select select
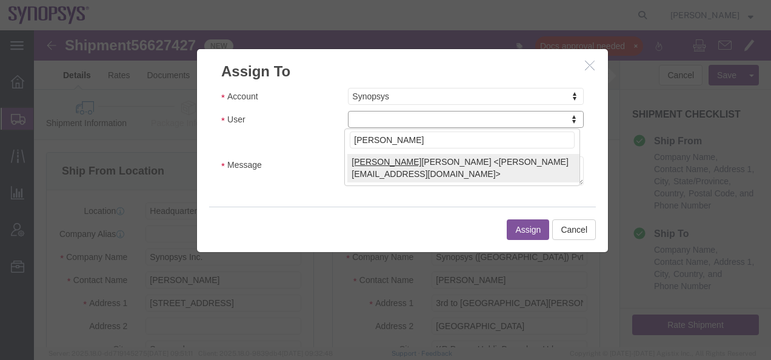
type input "[PERSON_NAME]"
select select "98200"
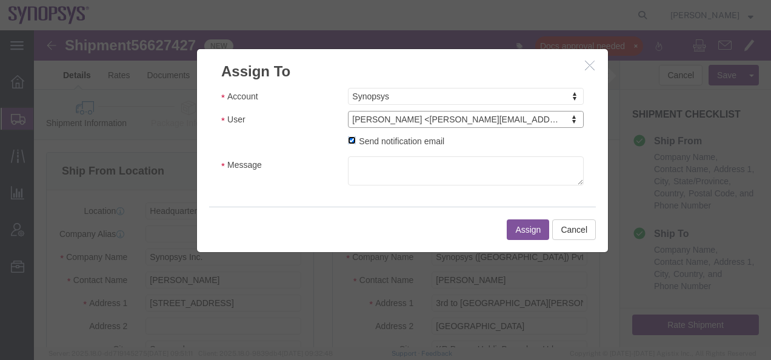
click input "Send notification email"
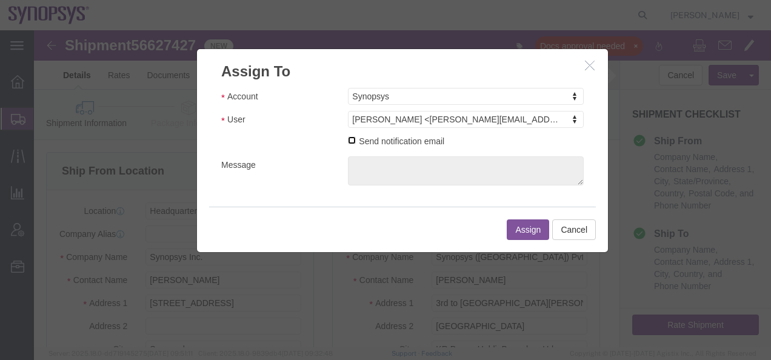
click input "Send notification email"
checkbox input "true"
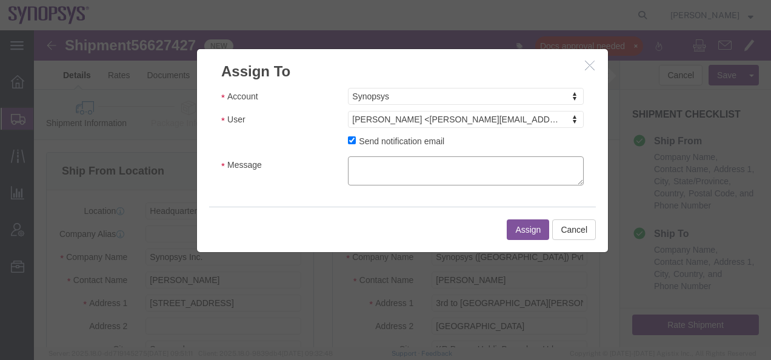
click textarea "Message"
type textarea "Z"
type textarea "Reassigning to [PERSON_NAME]"
click button "Assign"
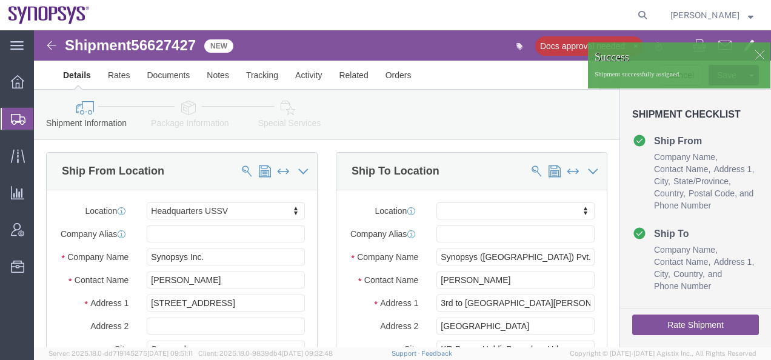
click img
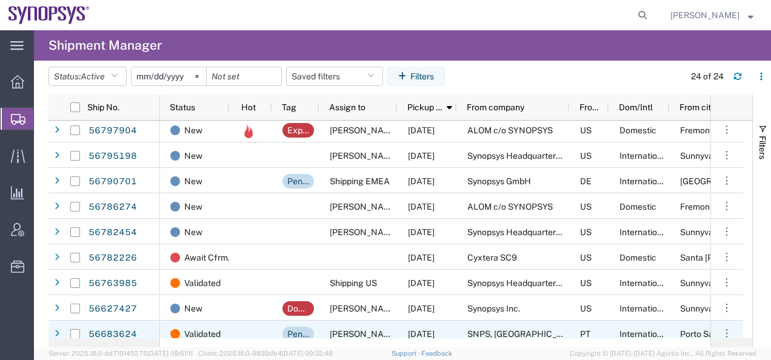
scroll to position [243, 0]
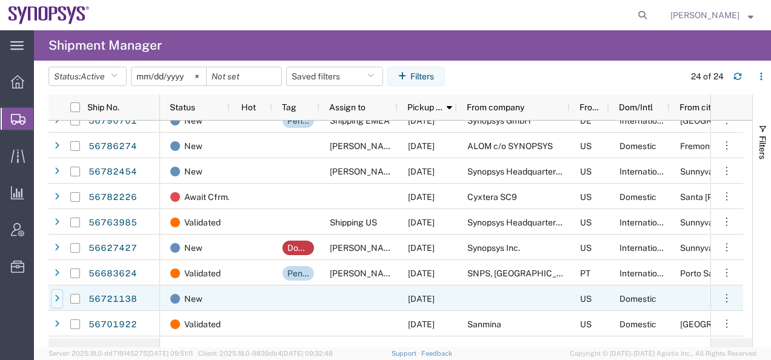
click at [58, 299] on icon at bounding box center [57, 299] width 5 height 8
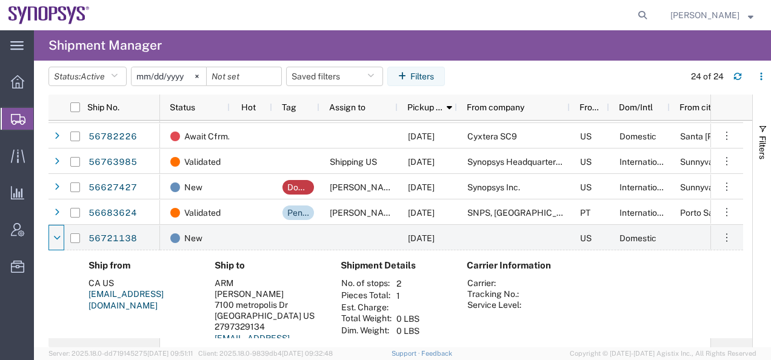
scroll to position [364, 0]
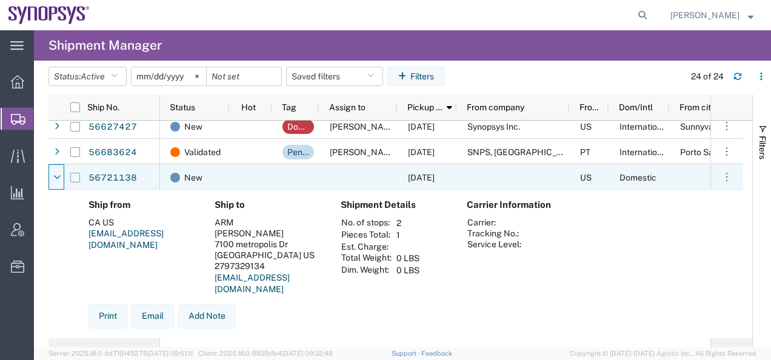
click at [75, 175] on input "Press Space to toggle row selection (unchecked)" at bounding box center [75, 178] width 10 height 10
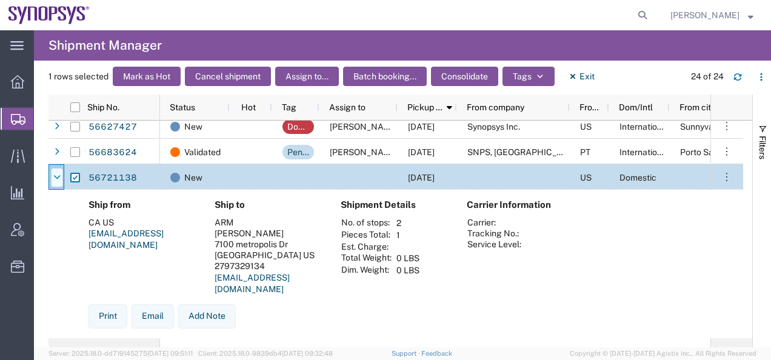
click at [56, 178] on icon at bounding box center [56, 177] width 7 height 8
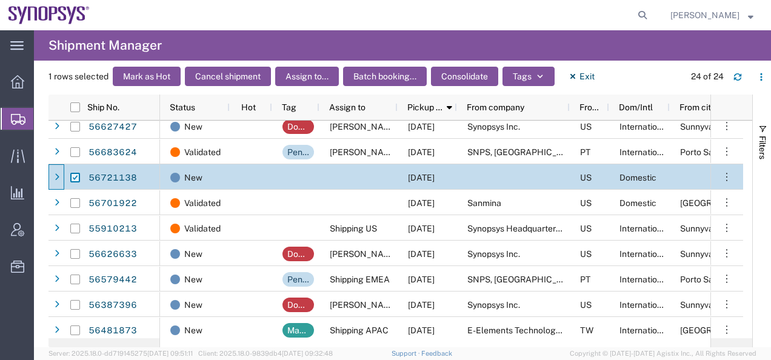
click at [73, 178] on input "Press Space to toggle row selection (checked)" at bounding box center [75, 178] width 10 height 10
checkbox input "false"
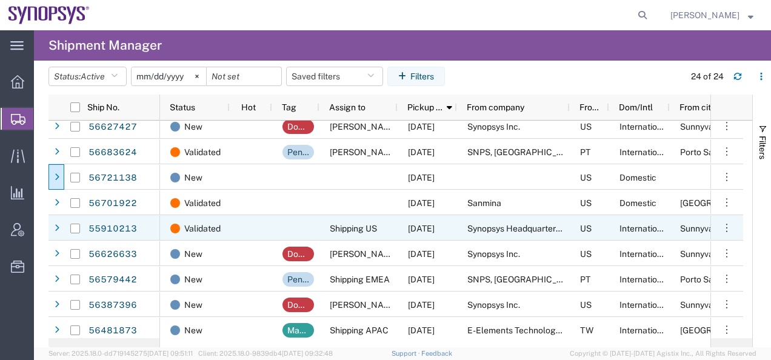
click at [55, 225] on icon at bounding box center [57, 228] width 5 height 8
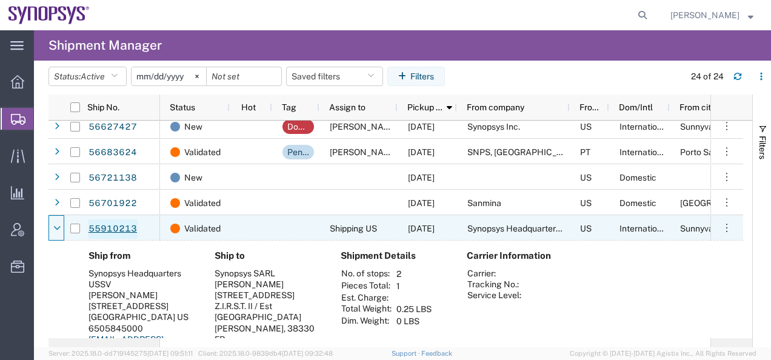
click at [109, 227] on link "55910213" at bounding box center [113, 229] width 50 height 19
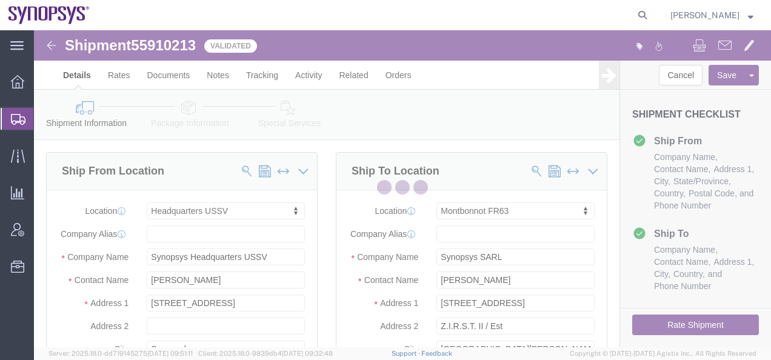
select select "63204"
select select "63106"
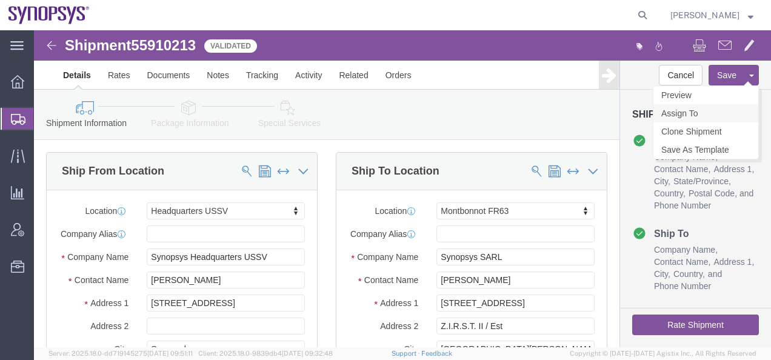
click link "Assign To"
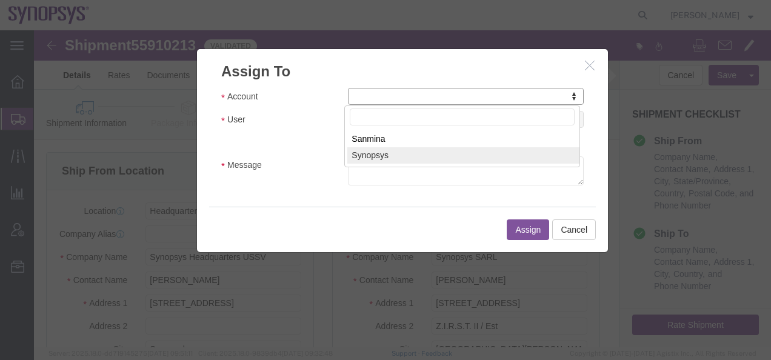
select select "117156"
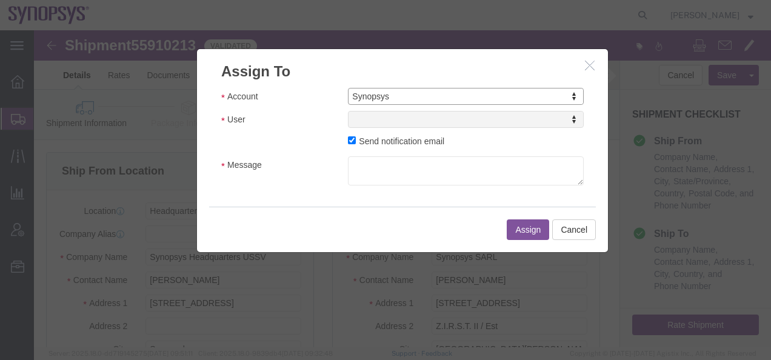
click div
select select
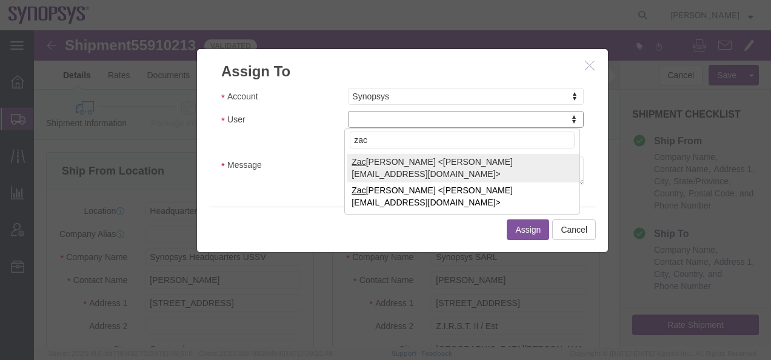
type input "zac"
select select "98200"
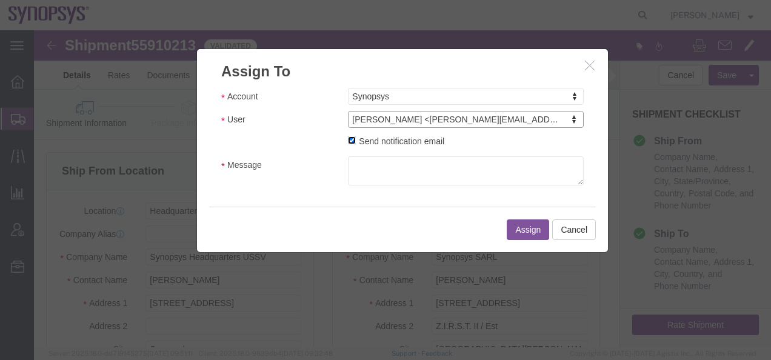
click input "Send notification email"
checkbox input "false"
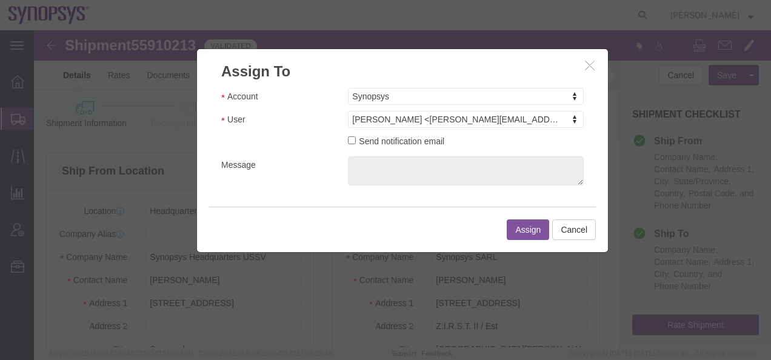
click button "Assign"
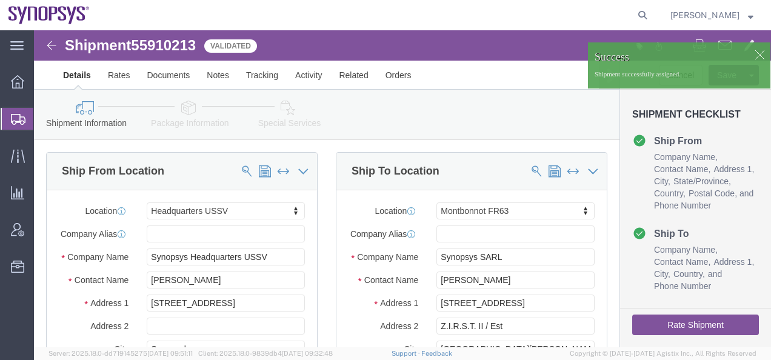
click img
